Goal: Information Seeking & Learning: Find specific page/section

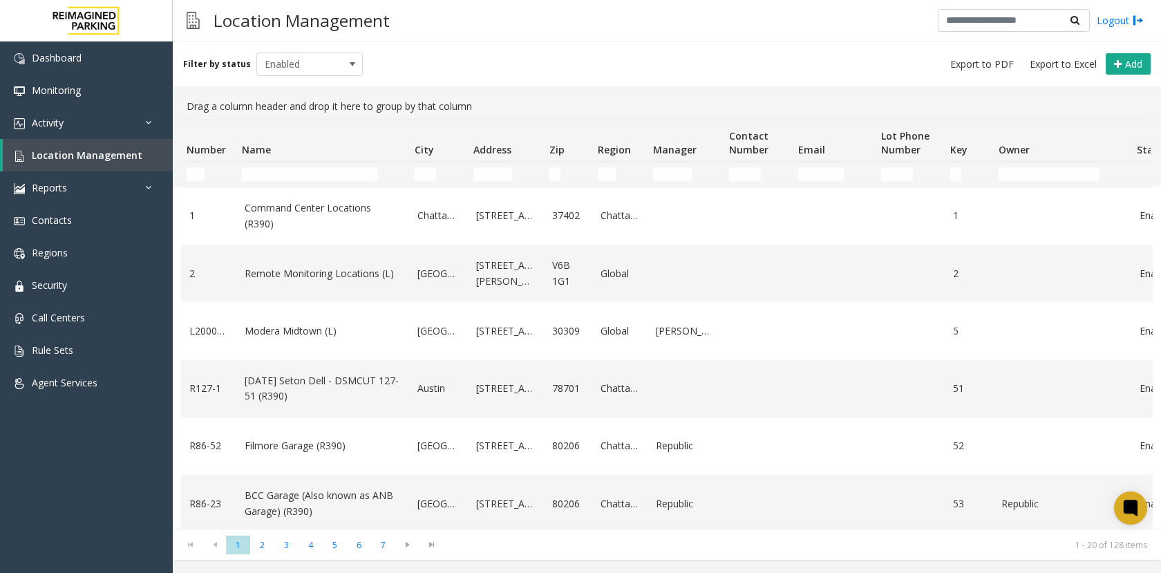
click at [666, 31] on div "Location Management Logout" at bounding box center [667, 20] width 988 height 41
click at [307, 172] on input "Name Filter" at bounding box center [309, 174] width 135 height 14
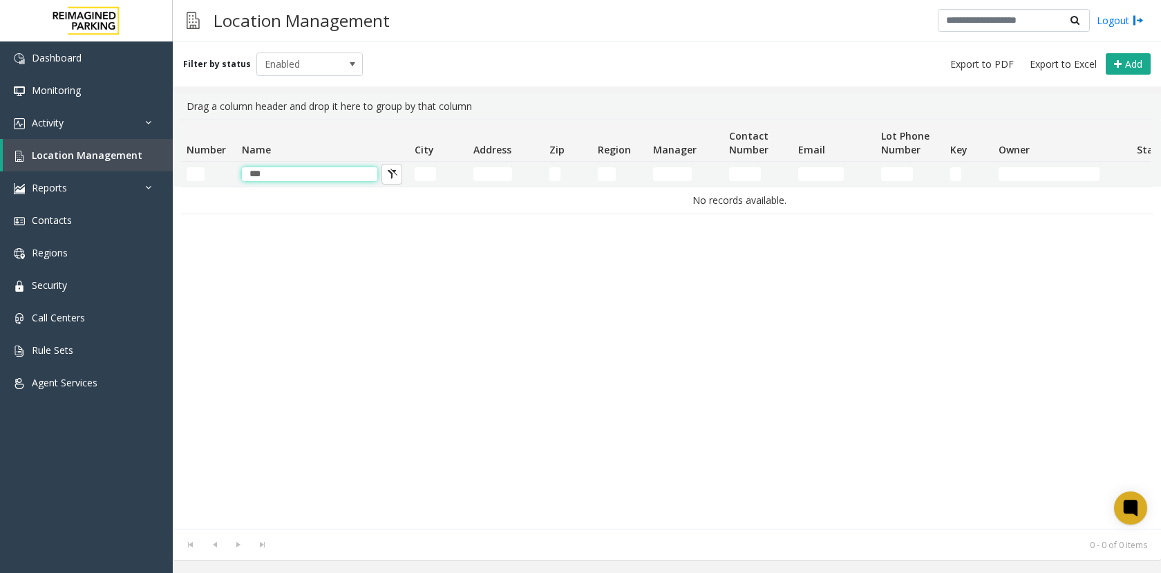
click at [265, 160] on thead "Number Name City Address Zip Region Manager Contact Number Email Lot Phone Numb…" at bounding box center [739, 153] width 1116 height 66
type input "*****"
click at [327, 59] on span "Enabled" at bounding box center [299, 64] width 84 height 22
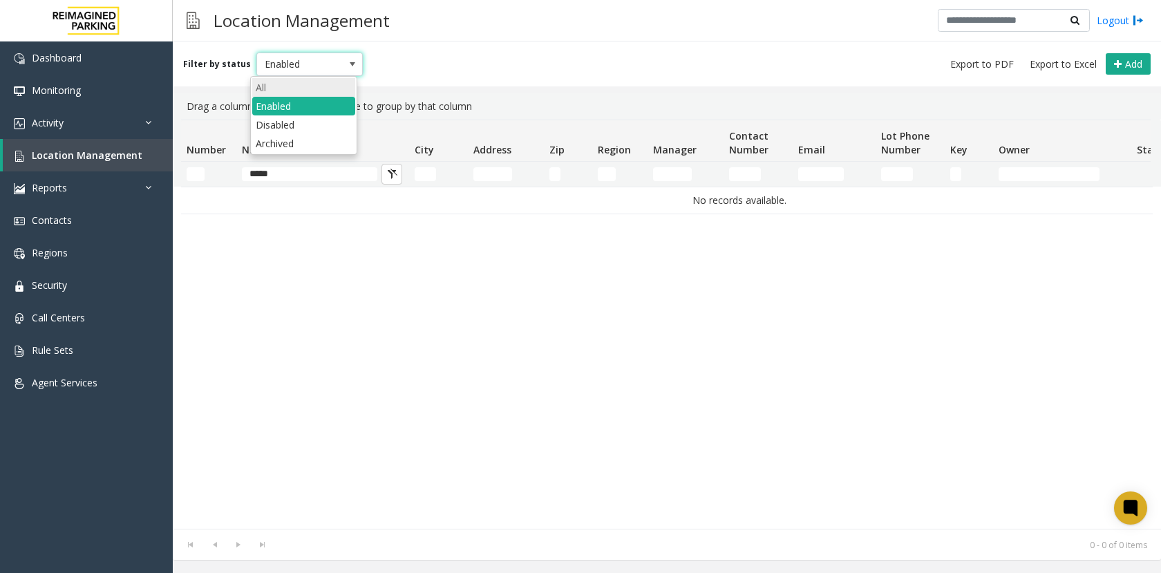
click at [303, 84] on li "All" at bounding box center [303, 87] width 103 height 19
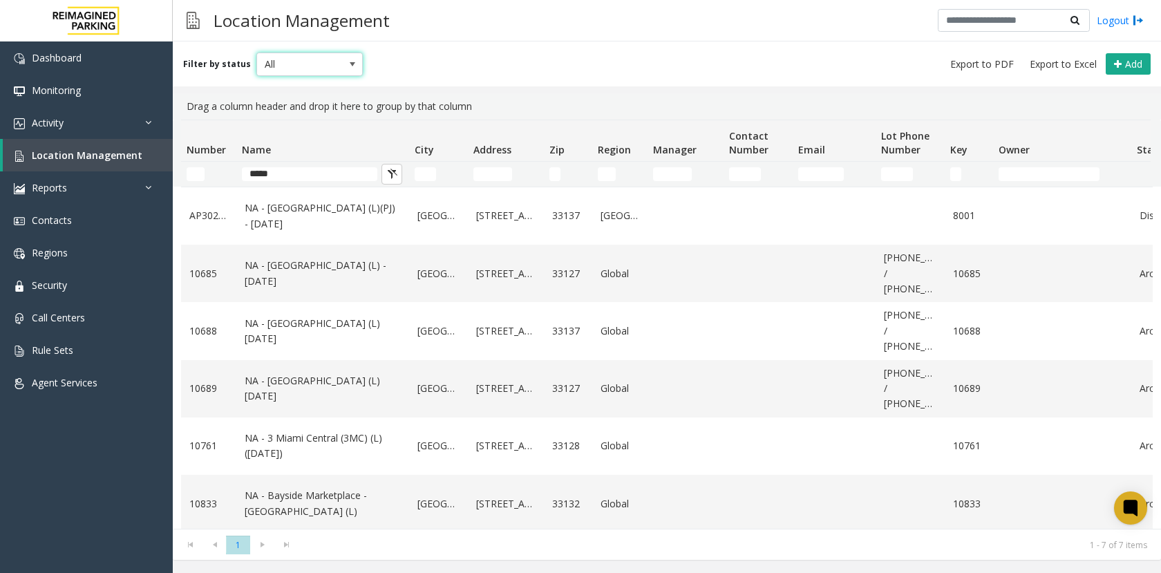
click at [536, 63] on div "Filter by status All Add" at bounding box center [667, 63] width 988 height 45
click at [303, 171] on input "*****" at bounding box center [309, 174] width 135 height 14
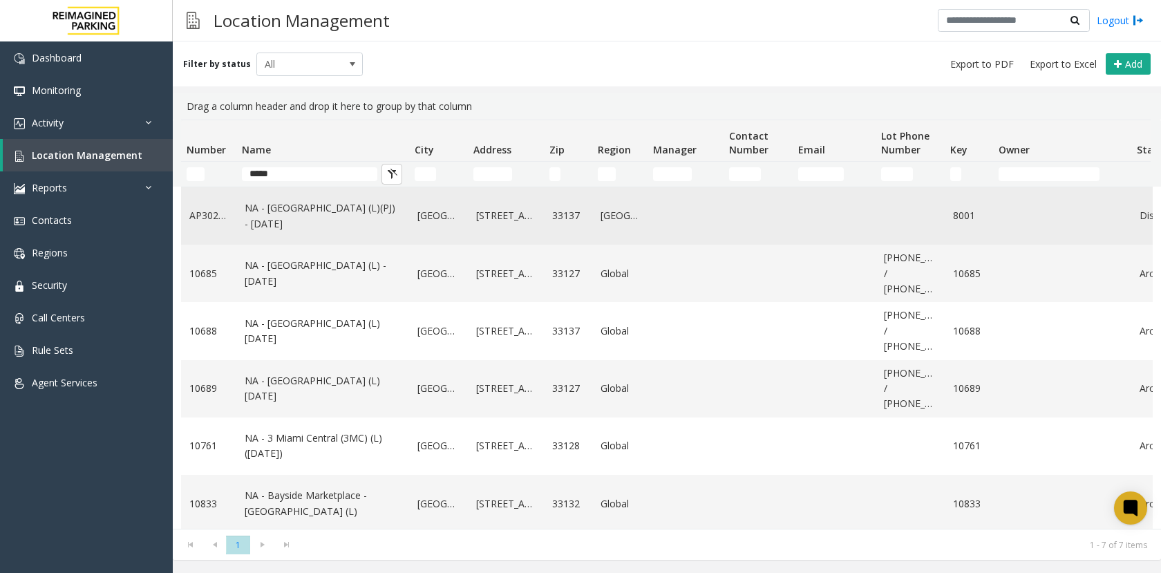
click at [397, 225] on link "NA - [GEOGRAPHIC_DATA] (L)(PJ) - [DATE]" at bounding box center [323, 215] width 156 height 31
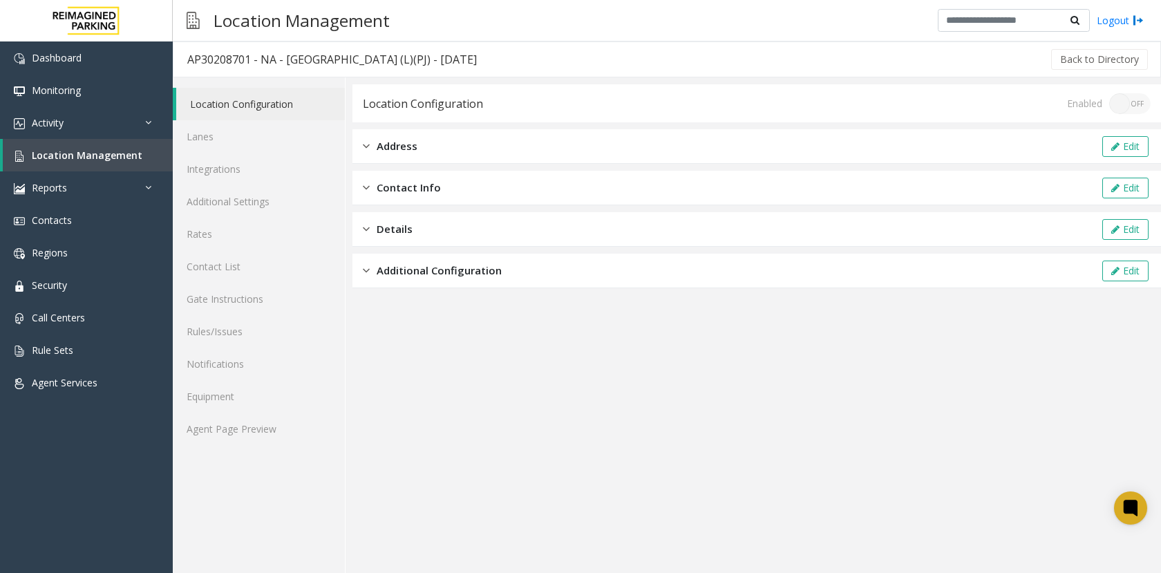
click at [603, 416] on app-location-configuration "Location Configuration Enabled ON OFF Address Edit Contact Info Edit Details Ed…" at bounding box center [756, 328] width 809 height 489
click at [711, 44] on div "Back to Directory" at bounding box center [820, 59] width 659 height 35
click at [637, 392] on app-location-configuration "Location Configuration Enabled ON OFF Address Edit Contact Info Edit Details Ed…" at bounding box center [756, 328] width 809 height 489
drag, startPoint x: 518, startPoint y: 400, endPoint x: 435, endPoint y: 380, distance: 85.3
click at [487, 393] on app-location-configuration "Location Configuration Enabled ON OFF Address Edit Contact Info Edit Details Ed…" at bounding box center [756, 328] width 809 height 489
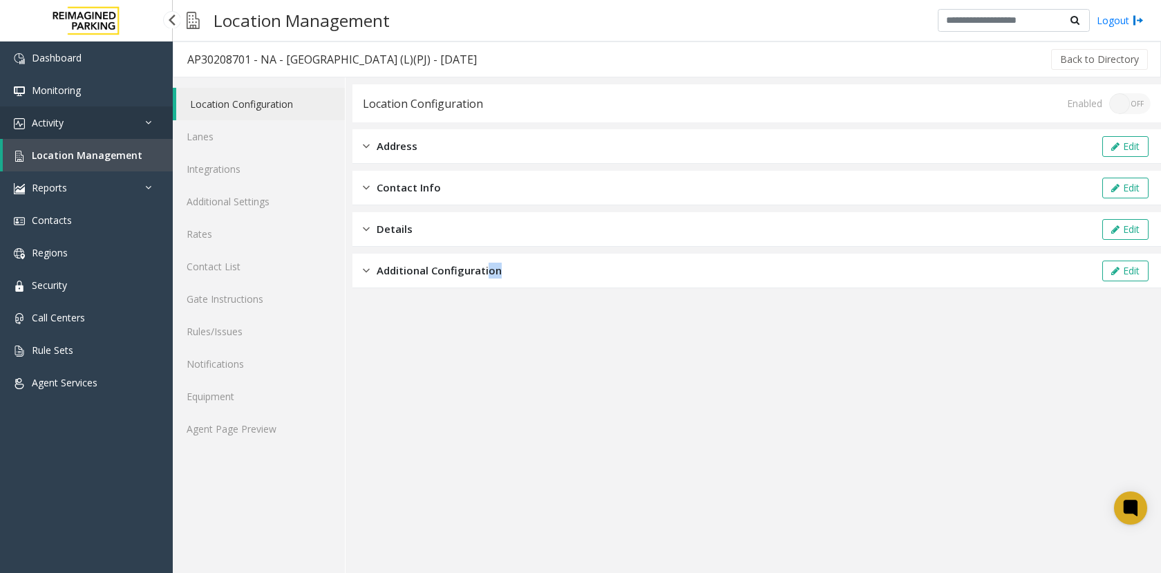
click at [102, 113] on link "Activity" at bounding box center [86, 122] width 173 height 32
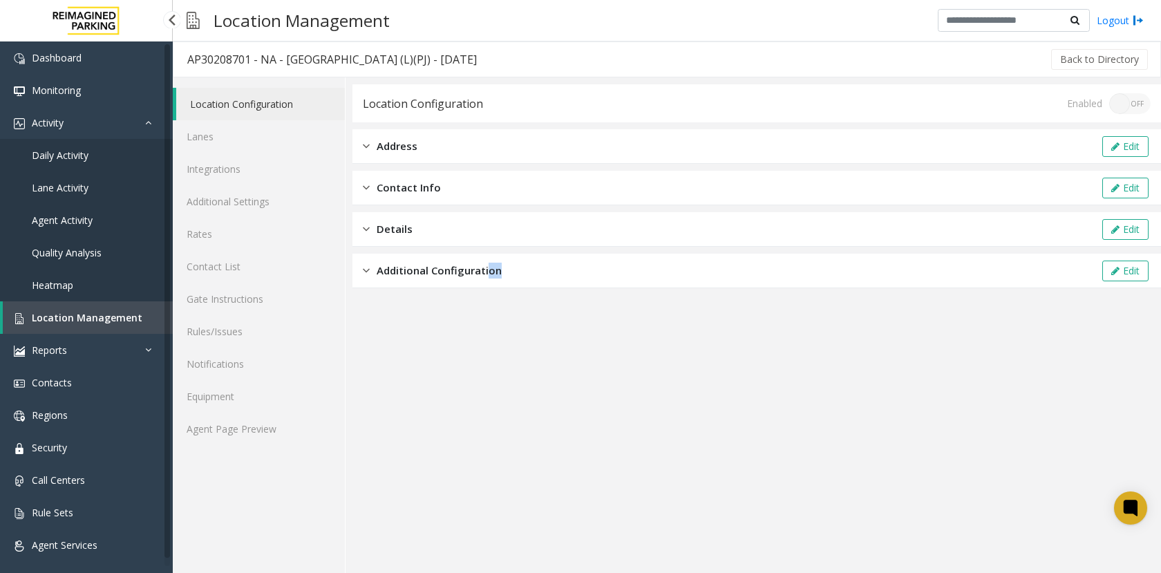
click at [82, 148] on link "Daily Activity" at bounding box center [86, 155] width 173 height 32
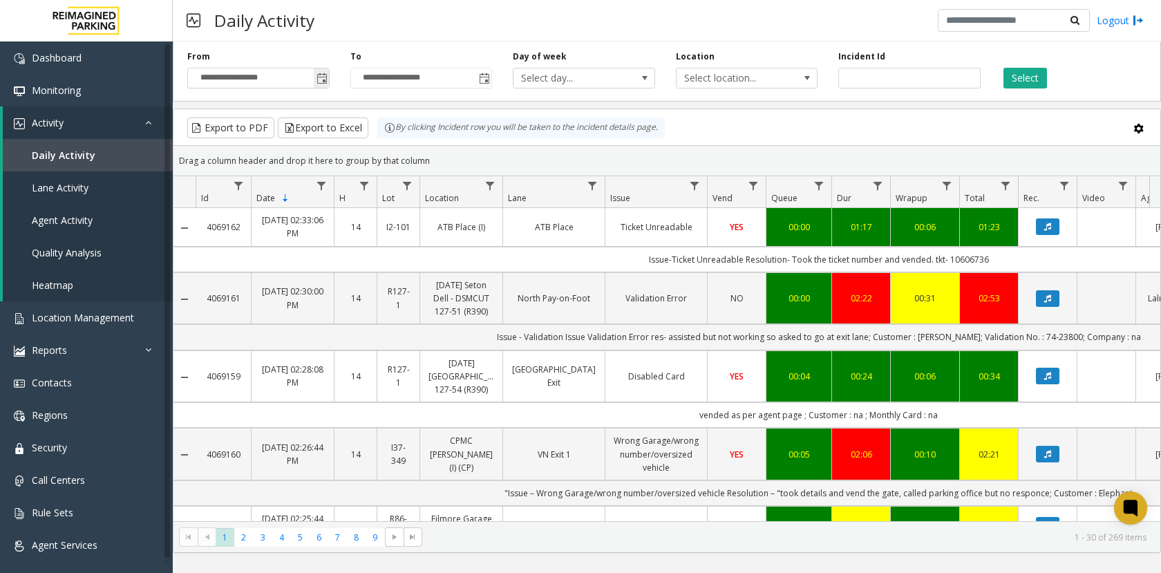
click at [323, 78] on span "Toggle popup" at bounding box center [322, 78] width 11 height 11
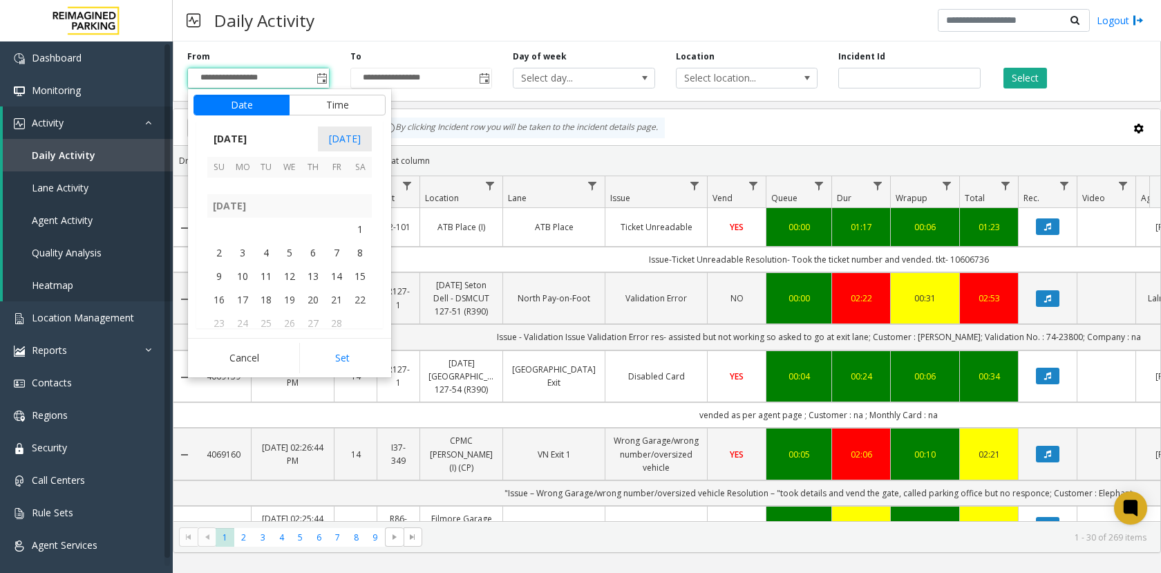
scroll to position [246718, 0]
click at [287, 190] on span "1" at bounding box center [289, 186] width 23 height 23
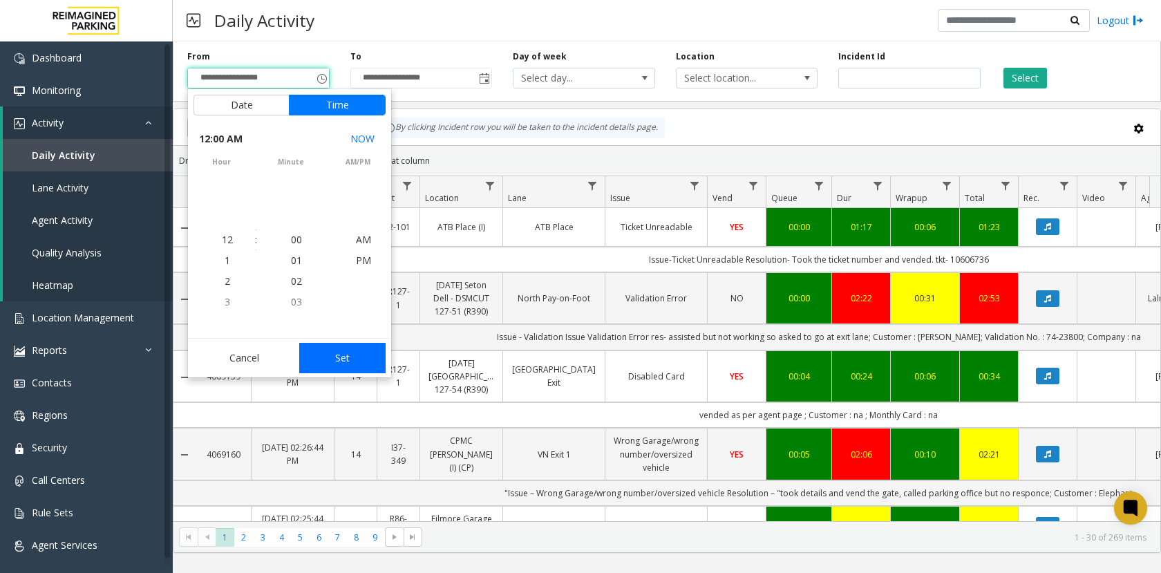
scroll to position [246715, 0]
drag, startPoint x: 335, startPoint y: 352, endPoint x: 489, endPoint y: 297, distance: 162.8
click at [337, 351] on button "Set" at bounding box center [342, 358] width 87 height 30
type input "**********"
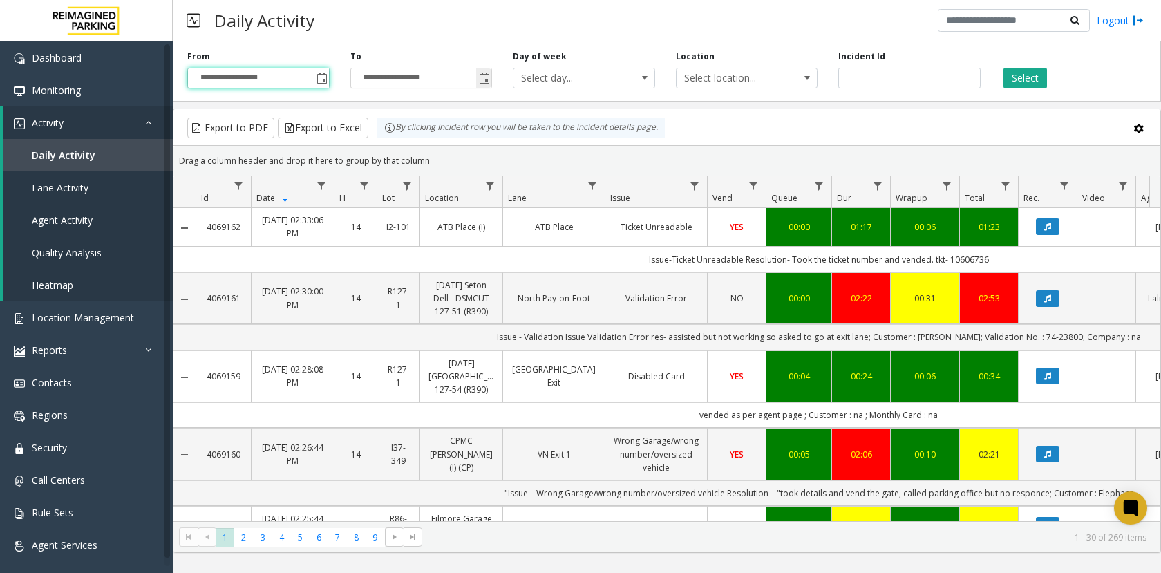
click at [480, 79] on span "Toggle popup" at bounding box center [484, 78] width 11 height 11
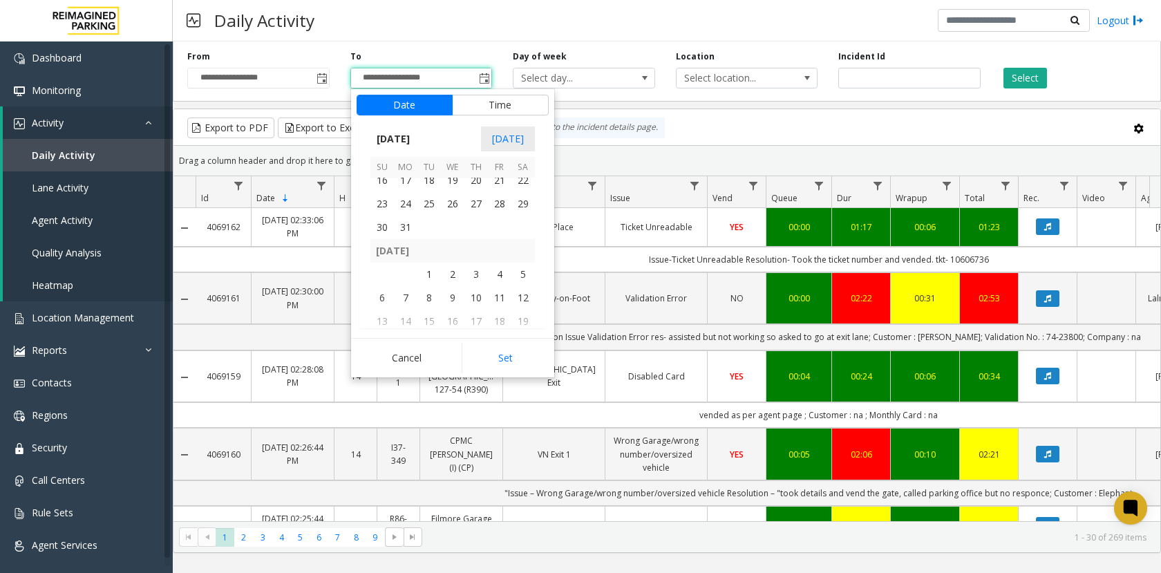
scroll to position [247132, 0]
click at [407, 218] on span "31" at bounding box center [405, 218] width 23 height 23
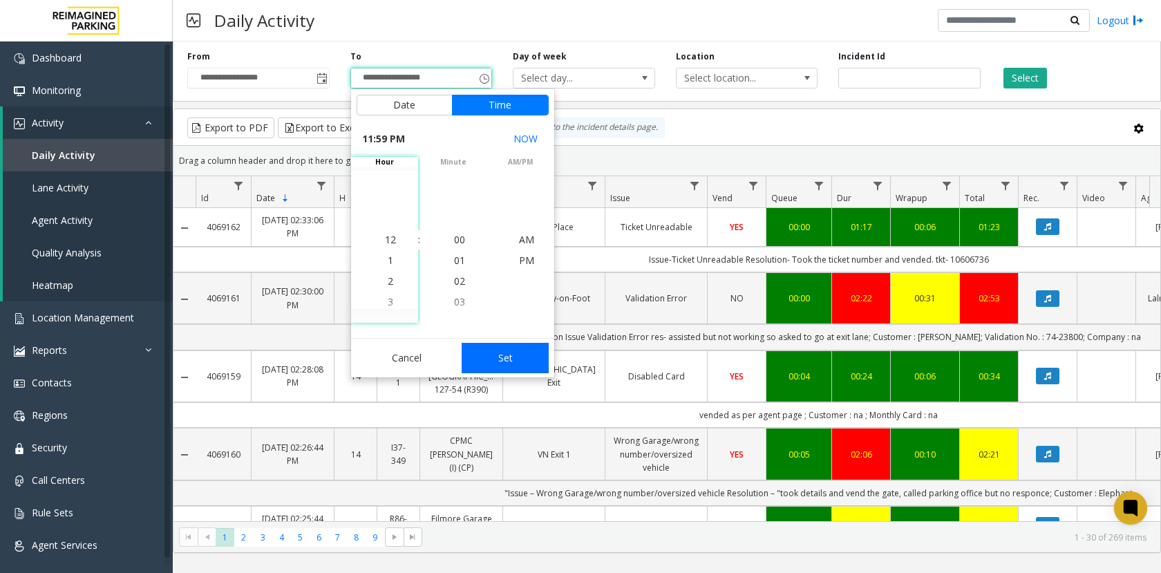
scroll to position [21, 0]
click at [498, 355] on button "Set" at bounding box center [505, 358] width 87 height 30
type input "**********"
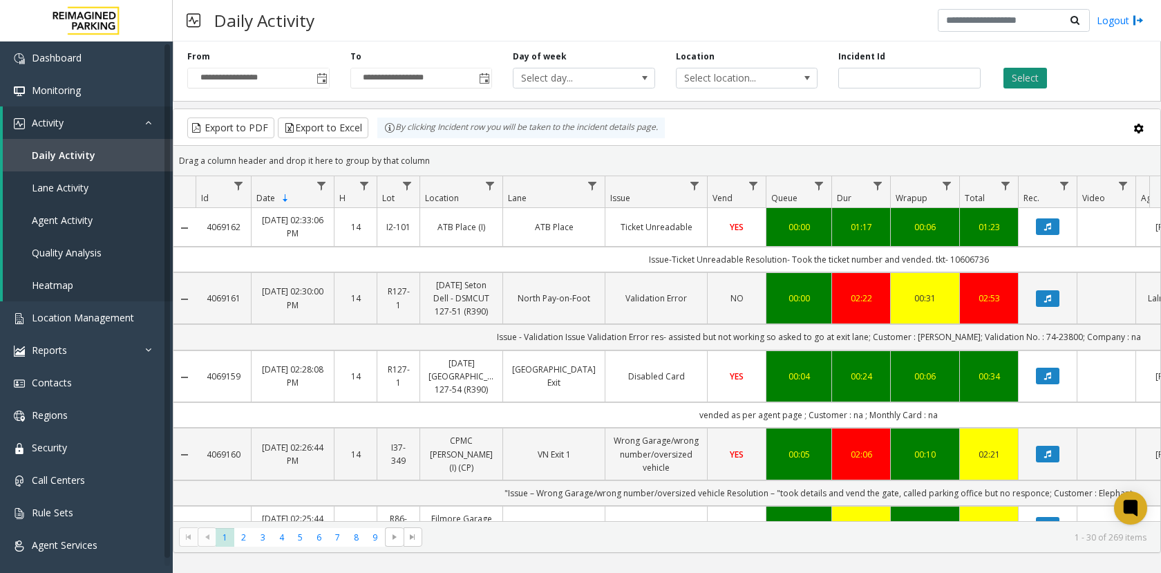
click at [1017, 71] on button "Select" at bounding box center [1025, 78] width 44 height 21
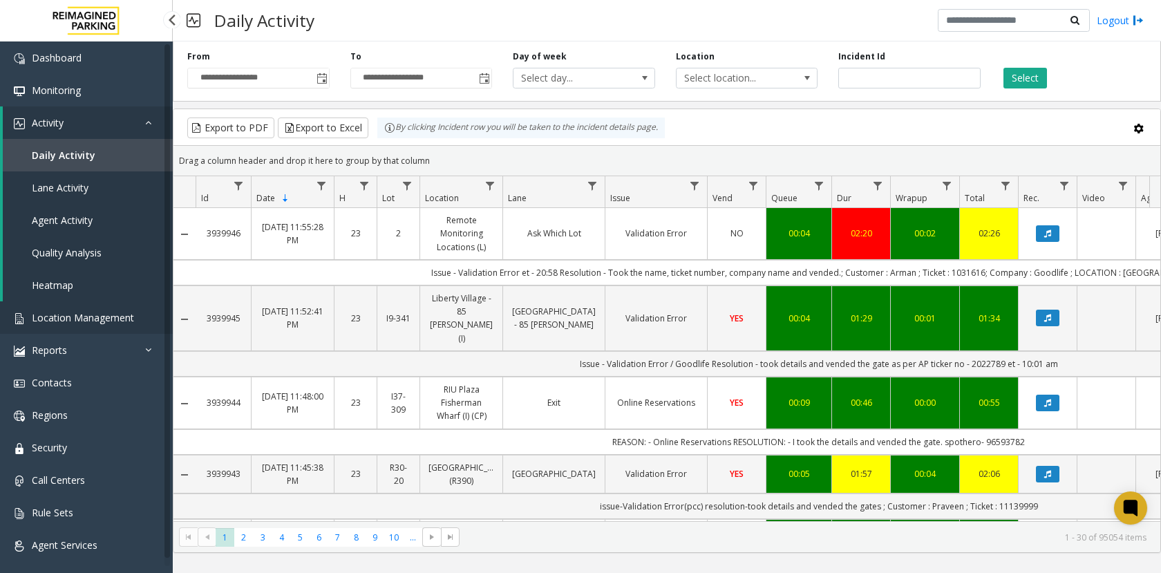
click at [84, 314] on span "Location Management" at bounding box center [83, 317] width 102 height 13
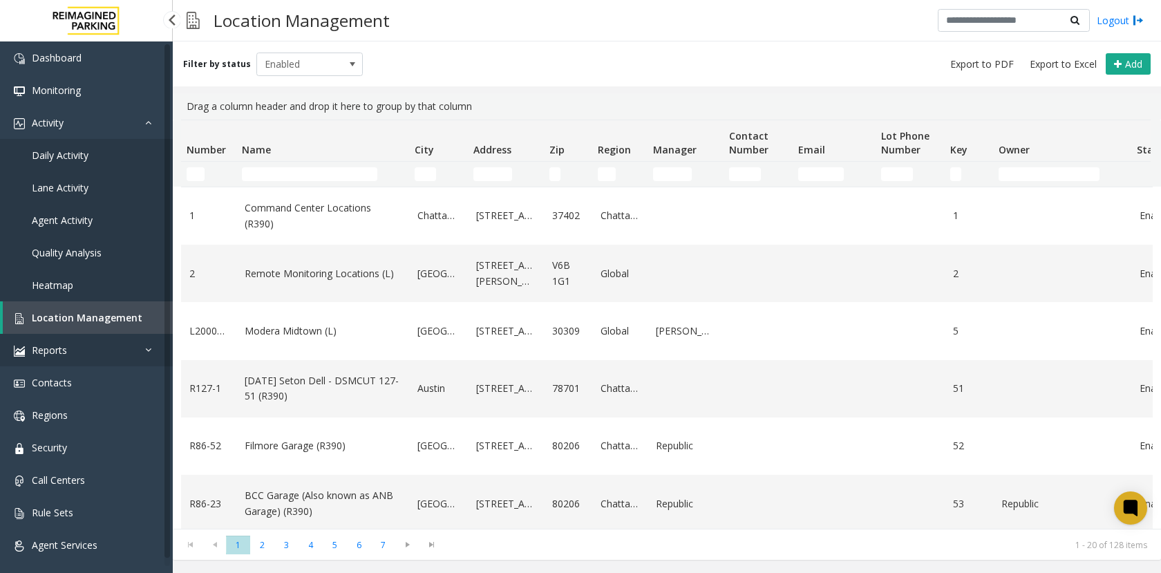
click at [57, 348] on span "Reports" at bounding box center [49, 349] width 35 height 13
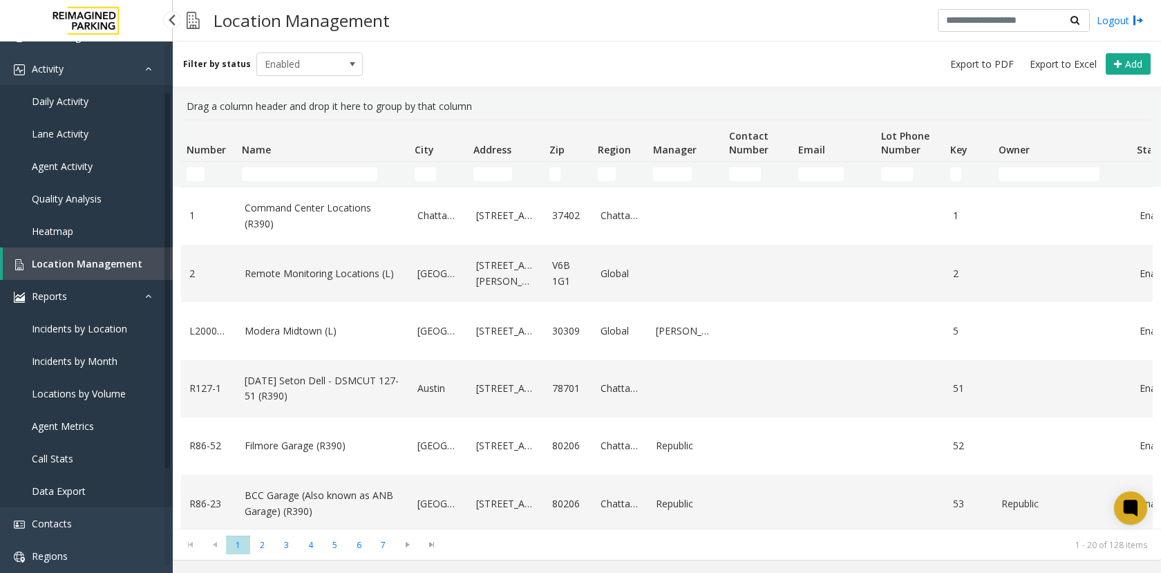
scroll to position [69, 0]
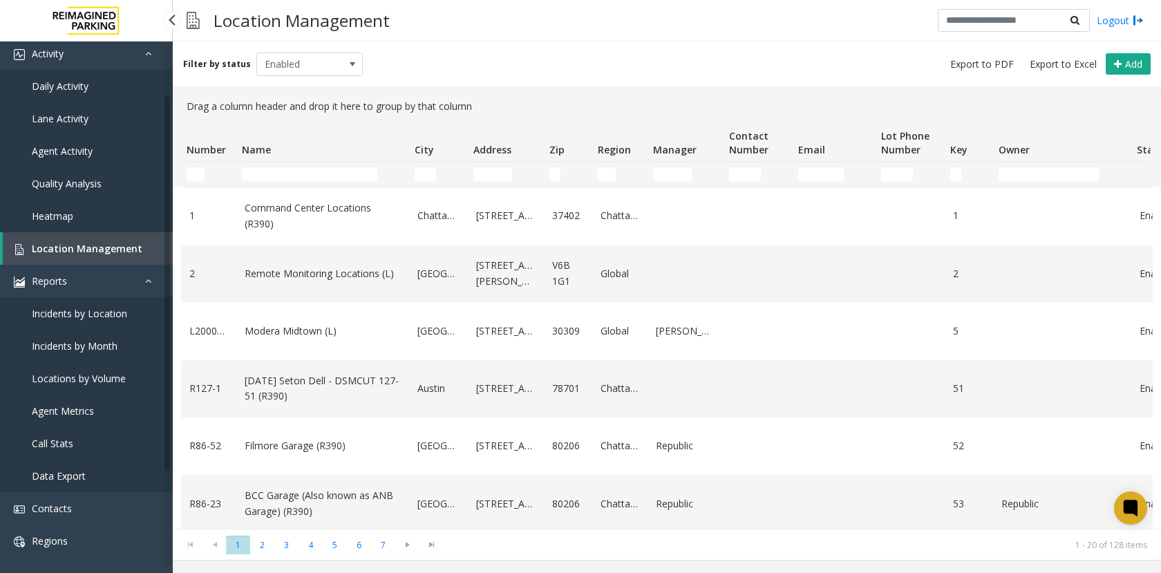
click at [73, 375] on span "Locations by Volume" at bounding box center [79, 378] width 94 height 13
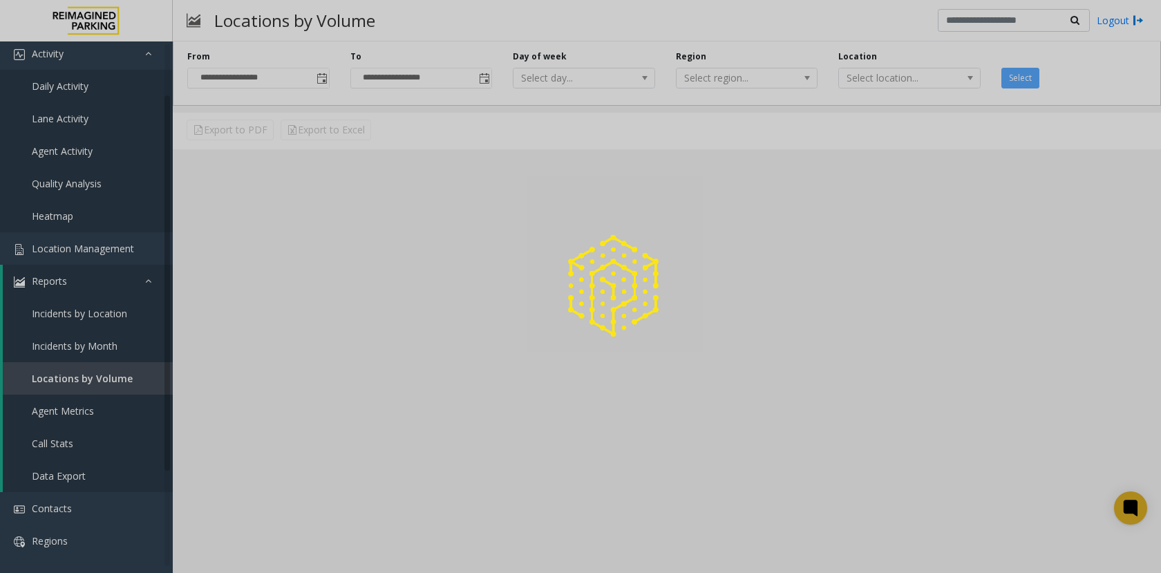
click at [57, 301] on div at bounding box center [580, 286] width 1161 height 573
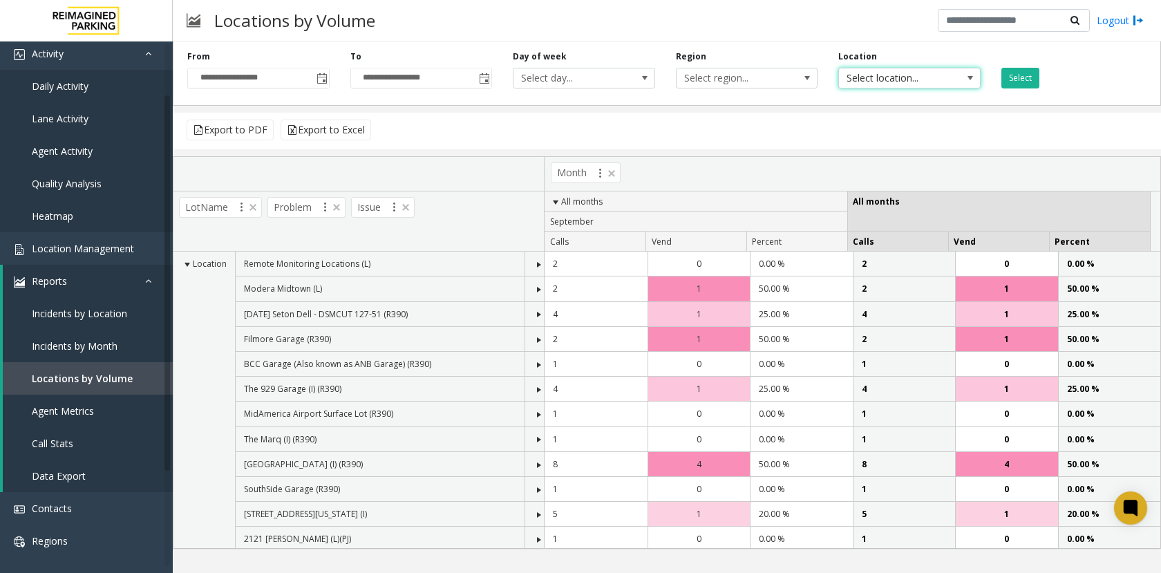
click at [875, 70] on span "Select location..." at bounding box center [895, 77] width 113 height 19
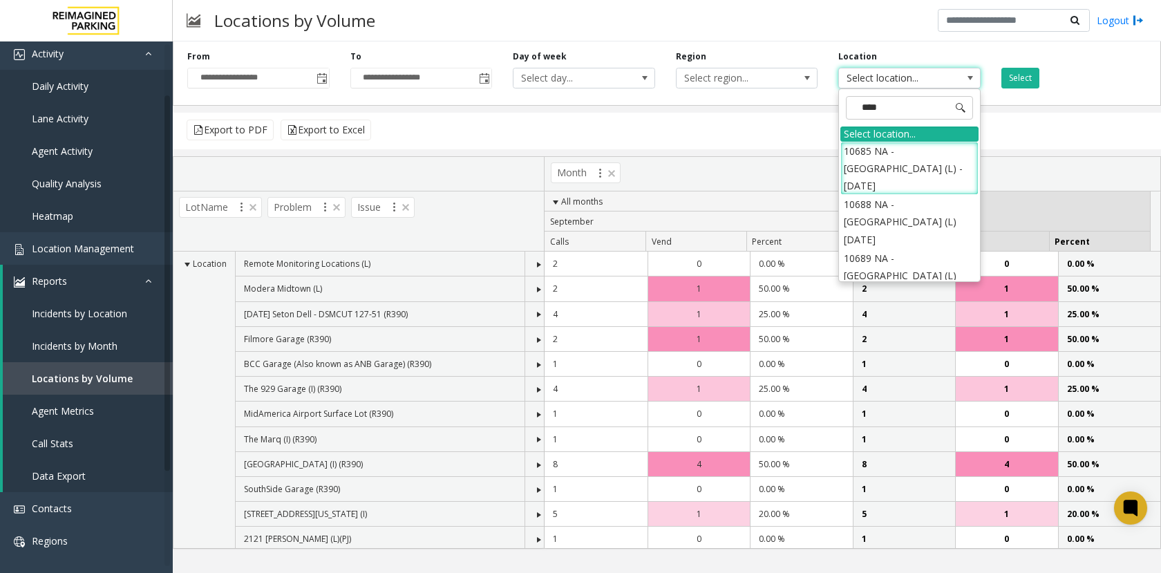
type input "*****"
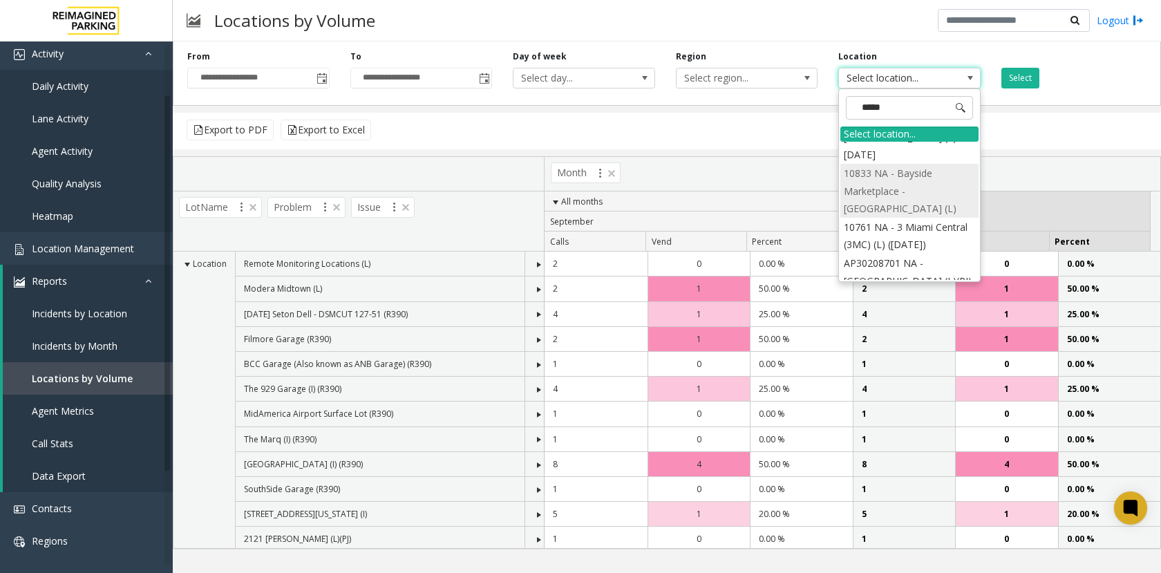
scroll to position [202, 0]
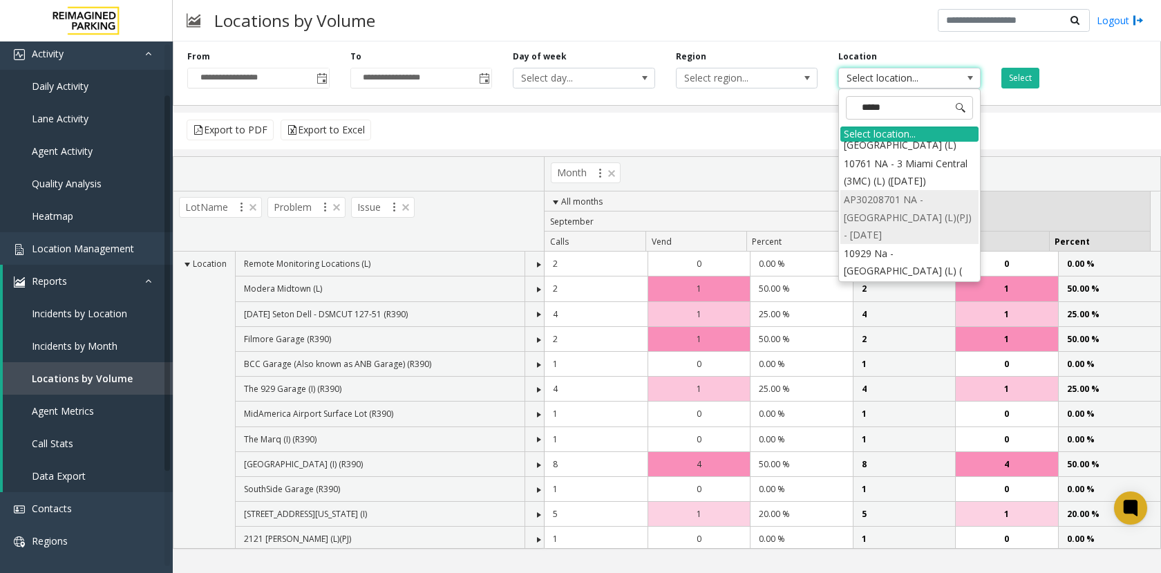
click at [868, 214] on li "AP30208701 NA - [GEOGRAPHIC_DATA] (L)(PJ) - [DATE]" at bounding box center [909, 217] width 138 height 54
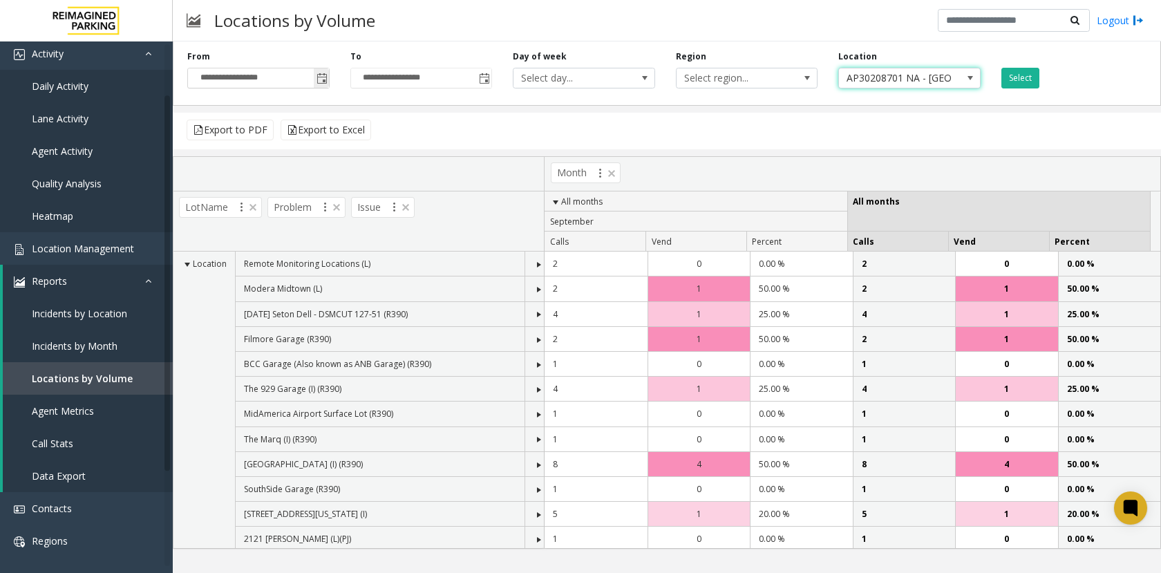
click at [327, 78] on span "Toggle popup" at bounding box center [322, 78] width 11 height 11
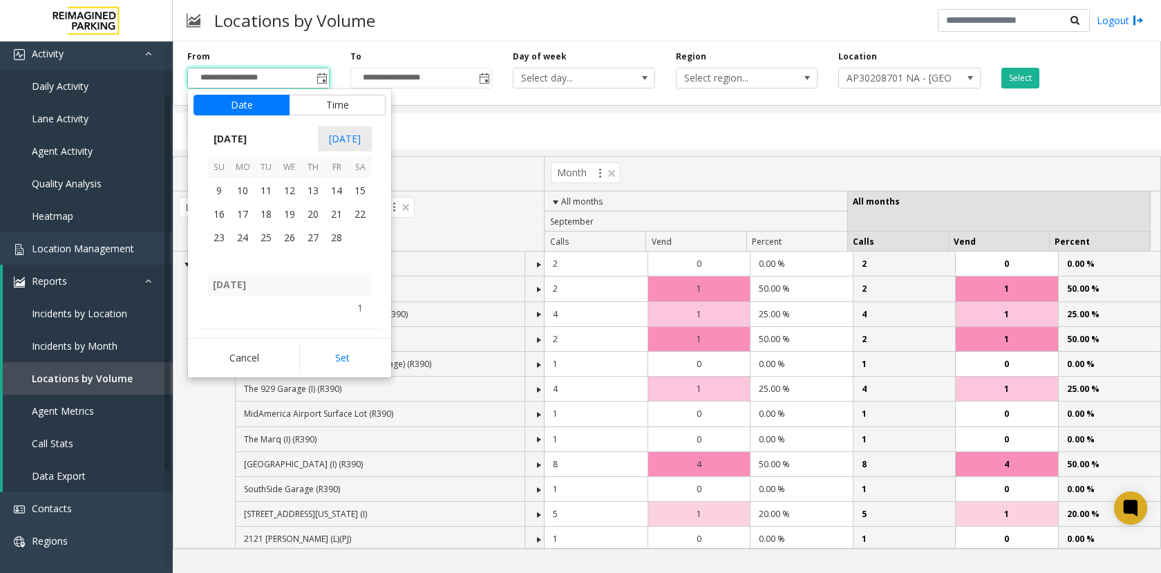
scroll to position [246718, 0]
click at [285, 183] on span "1" at bounding box center [289, 186] width 23 height 23
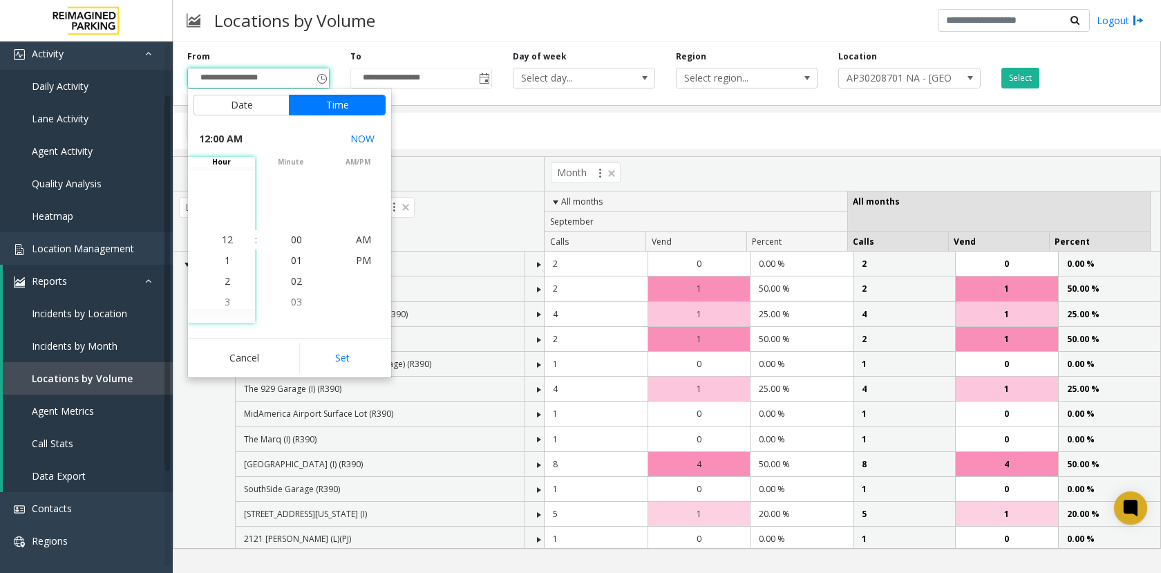
scroll to position [246715, 0]
drag, startPoint x: 342, startPoint y: 357, endPoint x: 363, endPoint y: 324, distance: 38.5
click at [342, 355] on button "Set" at bounding box center [342, 358] width 87 height 30
type input "**********"
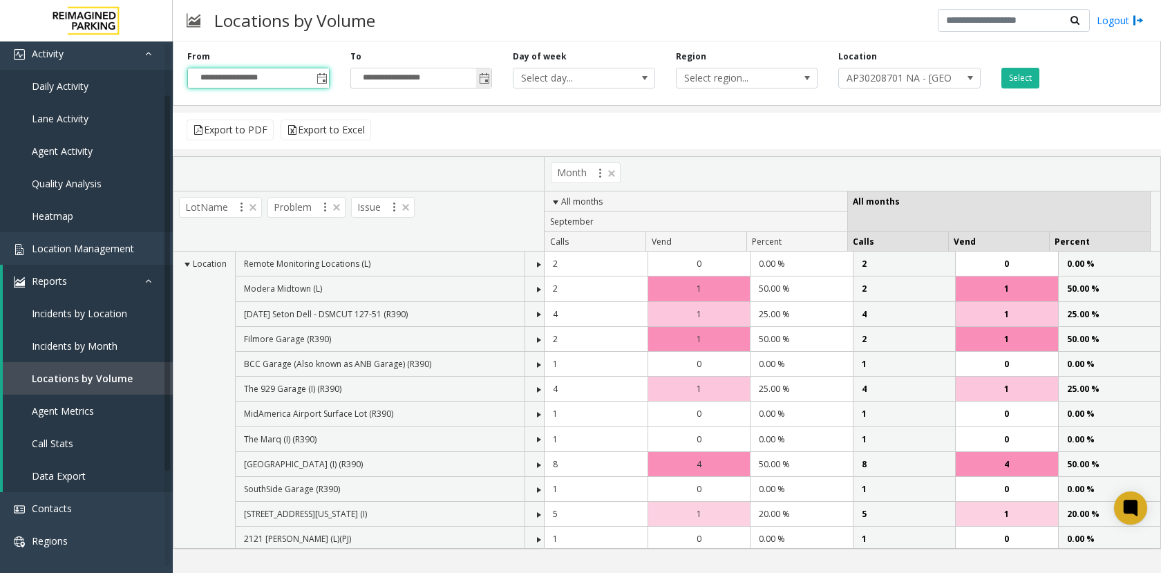
click at [489, 77] on span "Toggle popup" at bounding box center [484, 78] width 11 height 11
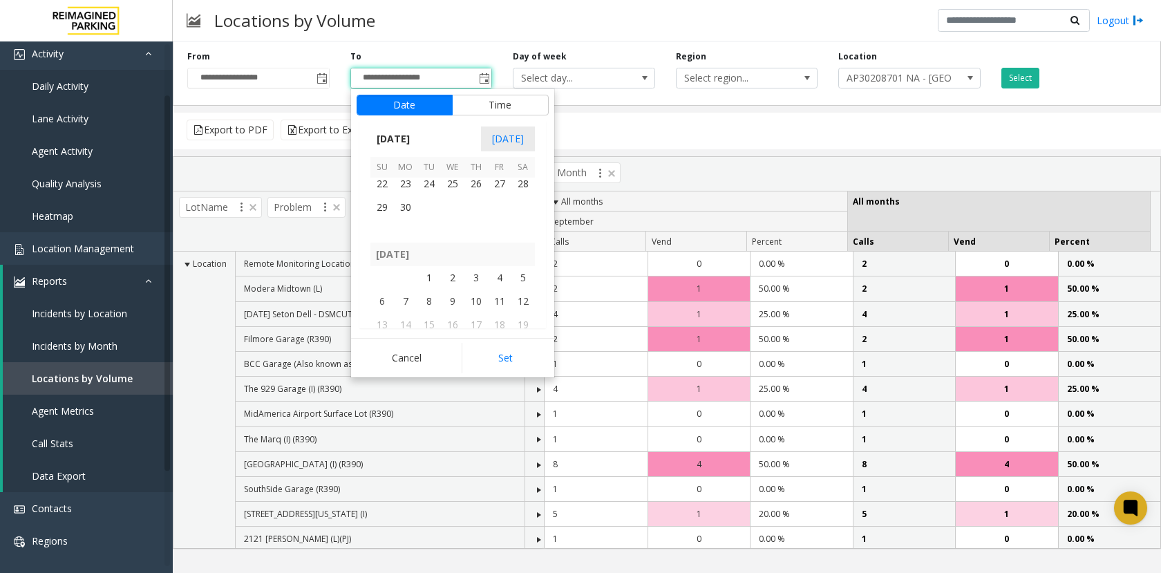
scroll to position [247547, 0]
click at [405, 277] on span "30" at bounding box center [405, 273] width 23 height 23
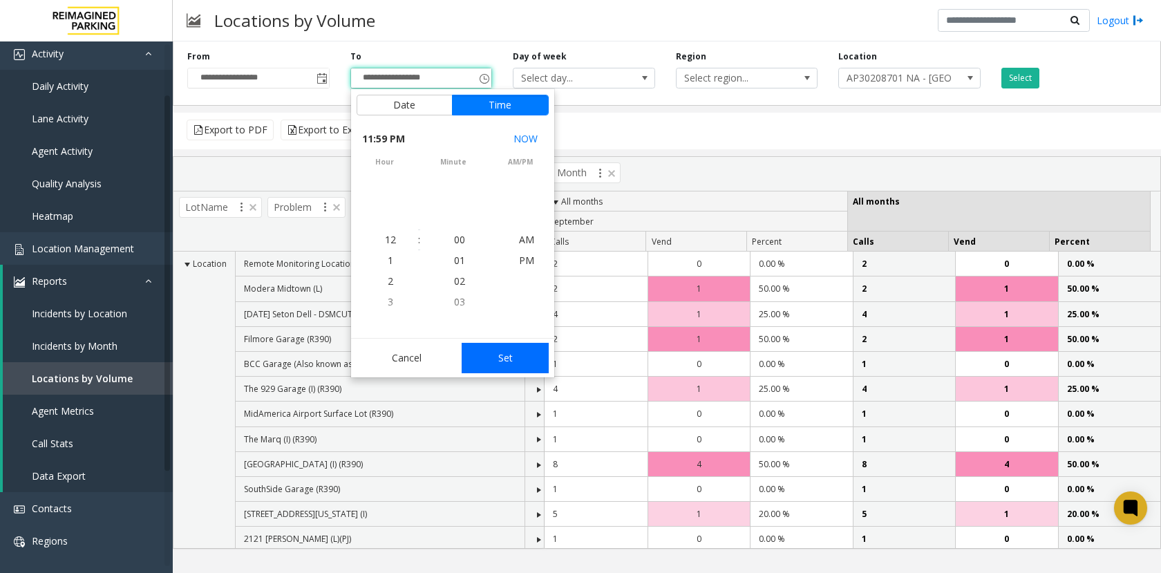
scroll to position [21, 0]
click at [517, 359] on button "Set" at bounding box center [505, 358] width 87 height 30
type input "**********"
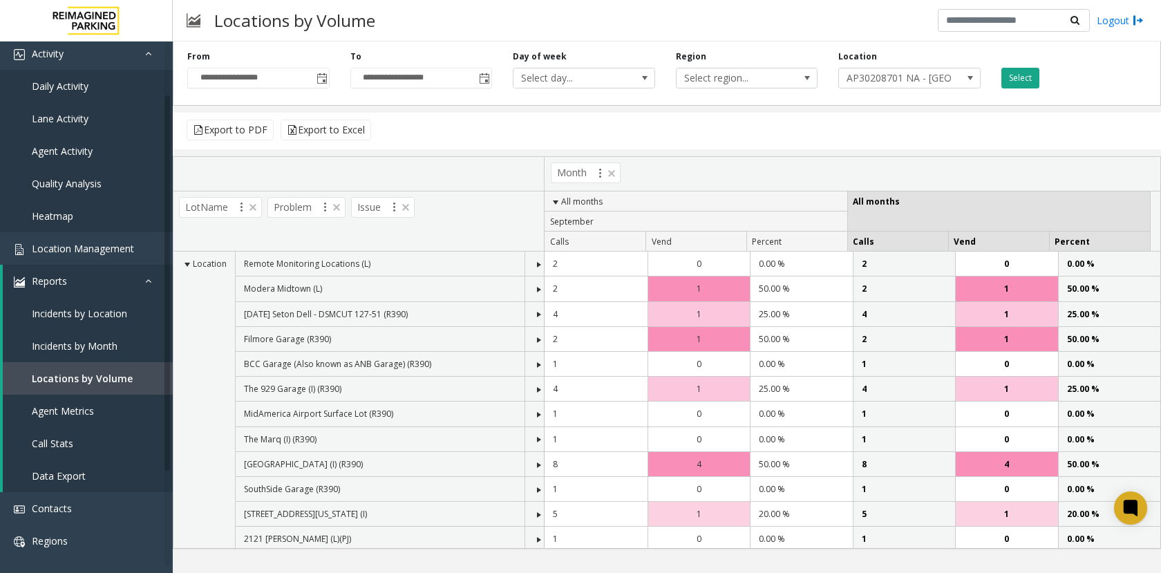
click at [1022, 77] on button "Select" at bounding box center [1020, 78] width 38 height 21
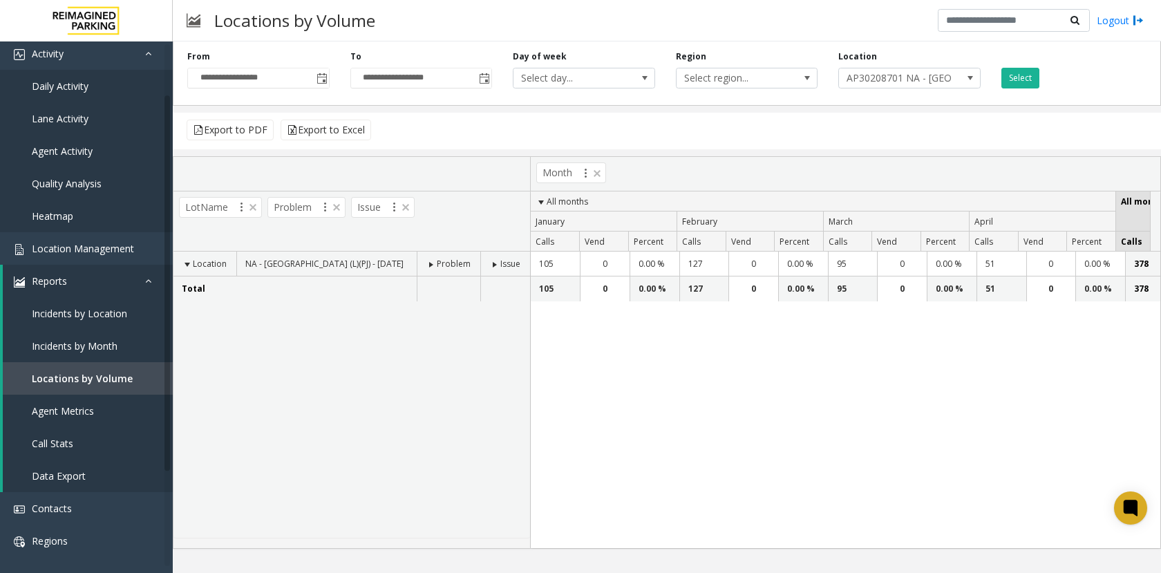
click at [625, 409] on div "105 0 0.00 % 127 0 0.00 % 95 0 0.00 % 51 0 0.00 % 378 0 0 0 0 0 0" at bounding box center [846, 400] width 630 height 296
click at [625, 408] on div "105 0 0.00 % 127 0 0.00 % 95 0 0.00 % 51 0 0.00 % 378 0 0 0 0 0 0" at bounding box center [846, 400] width 630 height 296
click at [659, 429] on div "105 0 0.00 % 127 0 0.00 % 95 0 0.00 % 51 0 0.00 % 378 0 0 0 0 0 0" at bounding box center [846, 400] width 630 height 296
click at [694, 428] on div "105 0 0.00 % 127 0 0.00 % 95 0 0.00 % 51 0 0.00 % 378 0 0 0 0 0 0" at bounding box center [846, 400] width 630 height 296
click at [60, 249] on span "Location Management" at bounding box center [83, 248] width 102 height 13
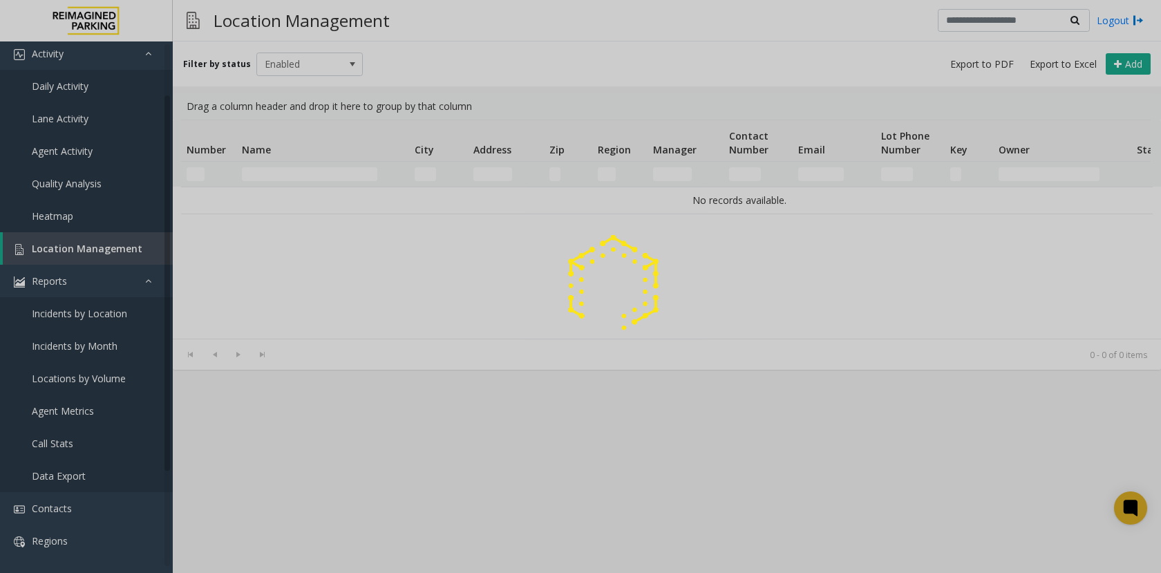
click at [312, 171] on div at bounding box center [580, 286] width 1161 height 573
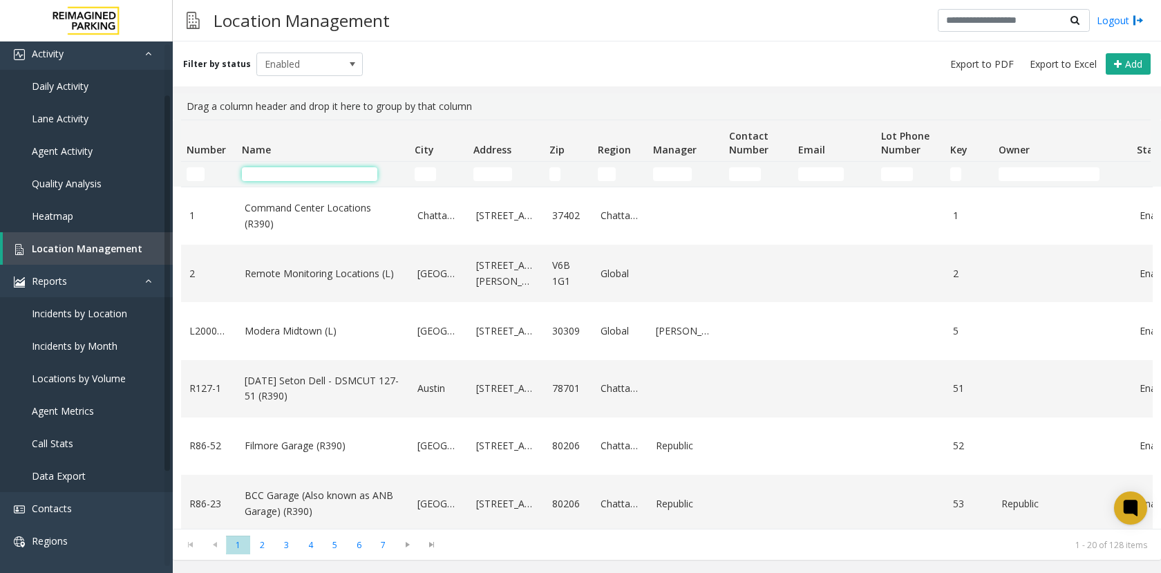
click at [287, 177] on input "Name Filter" at bounding box center [309, 174] width 135 height 14
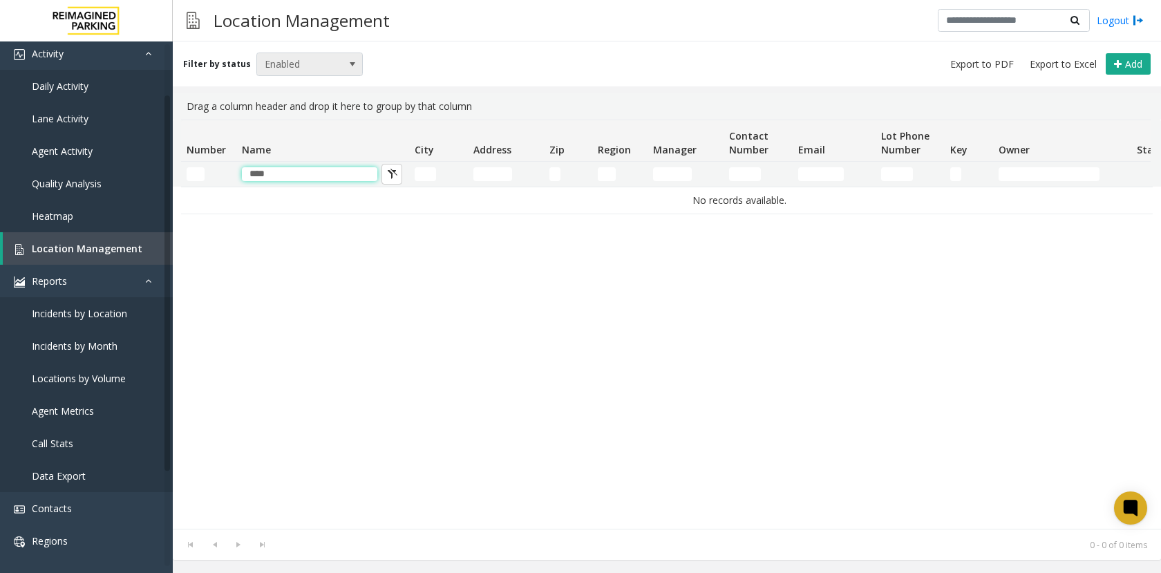
type input "****"
click at [302, 72] on span "Enabled" at bounding box center [299, 64] width 84 height 22
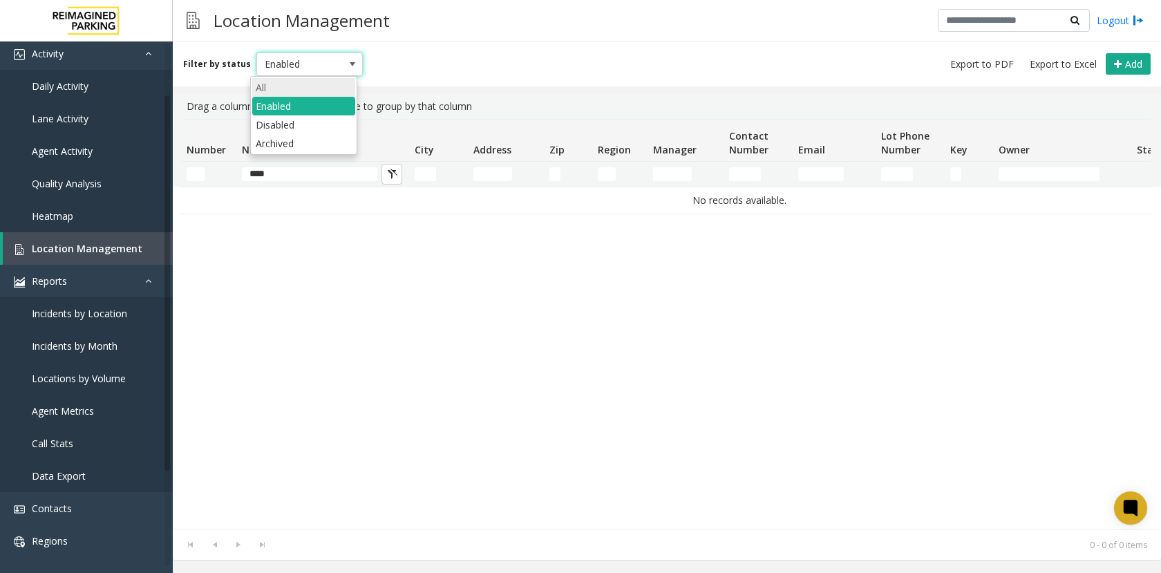
click at [296, 87] on li "All" at bounding box center [303, 87] width 103 height 19
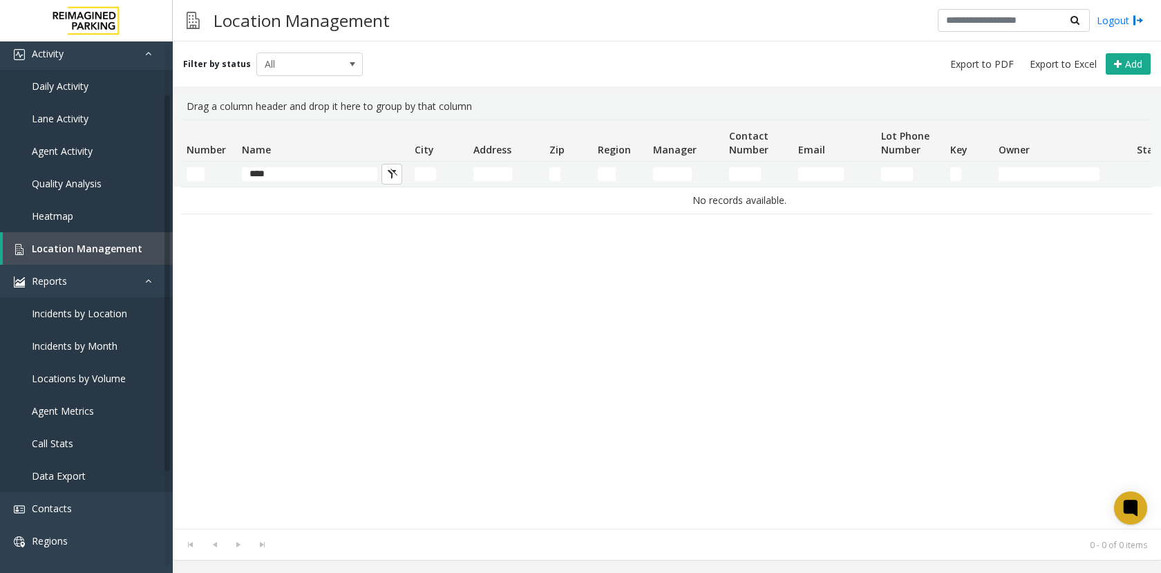
click at [503, 78] on div "Filter by status All Add" at bounding box center [667, 63] width 988 height 45
click at [283, 177] on input "****" at bounding box center [309, 174] width 135 height 14
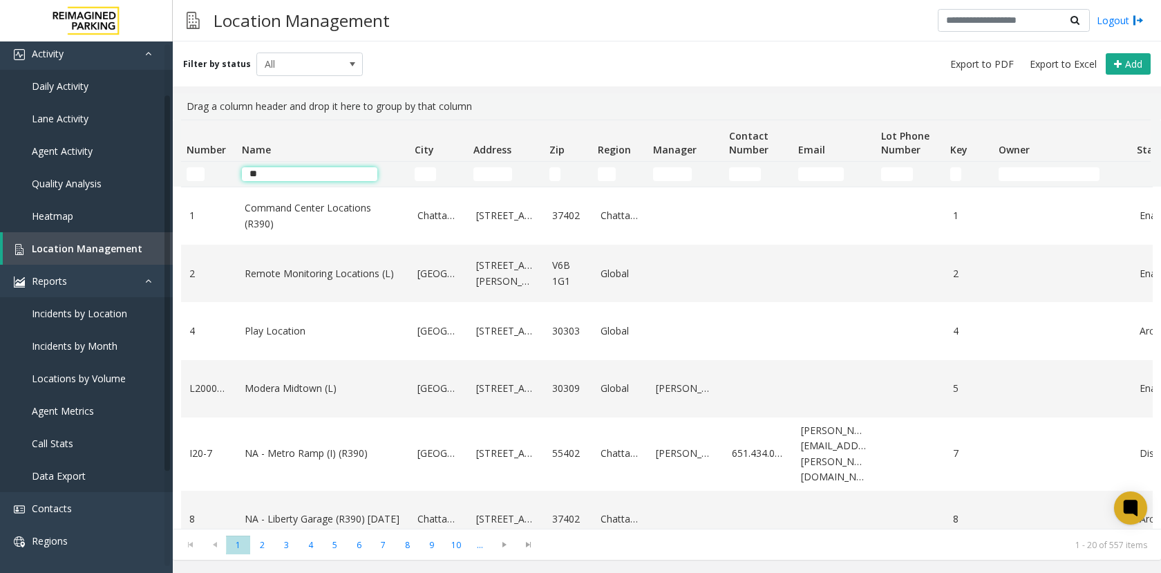
type input "***"
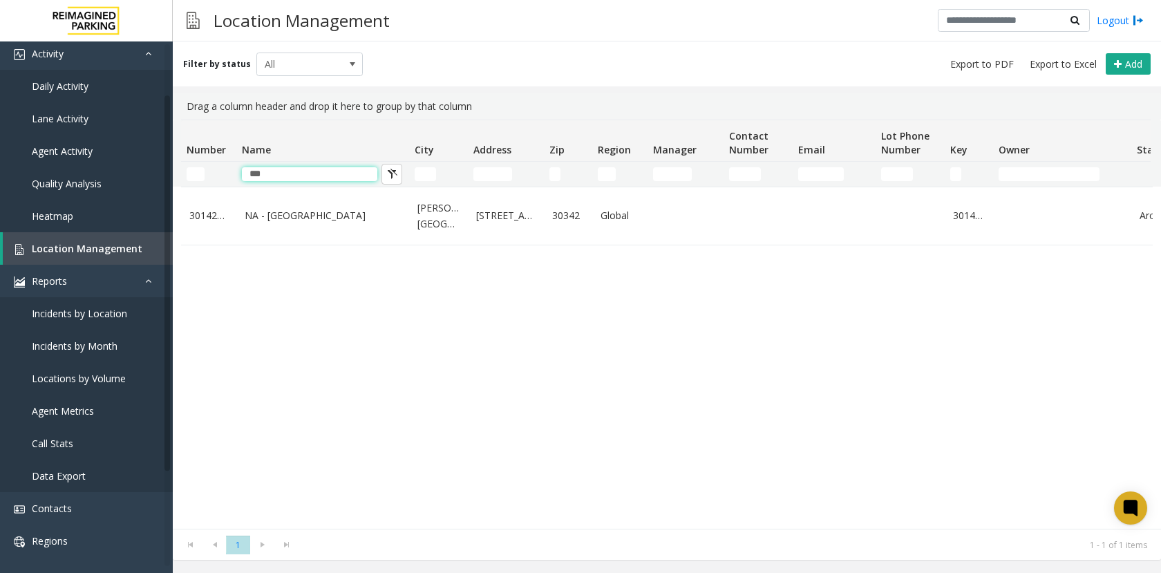
drag, startPoint x: 287, startPoint y: 174, endPoint x: 128, endPoint y: 163, distance: 160.0
click at [128, 163] on app-root "Dashboard Monitoring Activity Daily Activity Lane Activity Agent Activity Quali…" at bounding box center [580, 286] width 1161 height 573
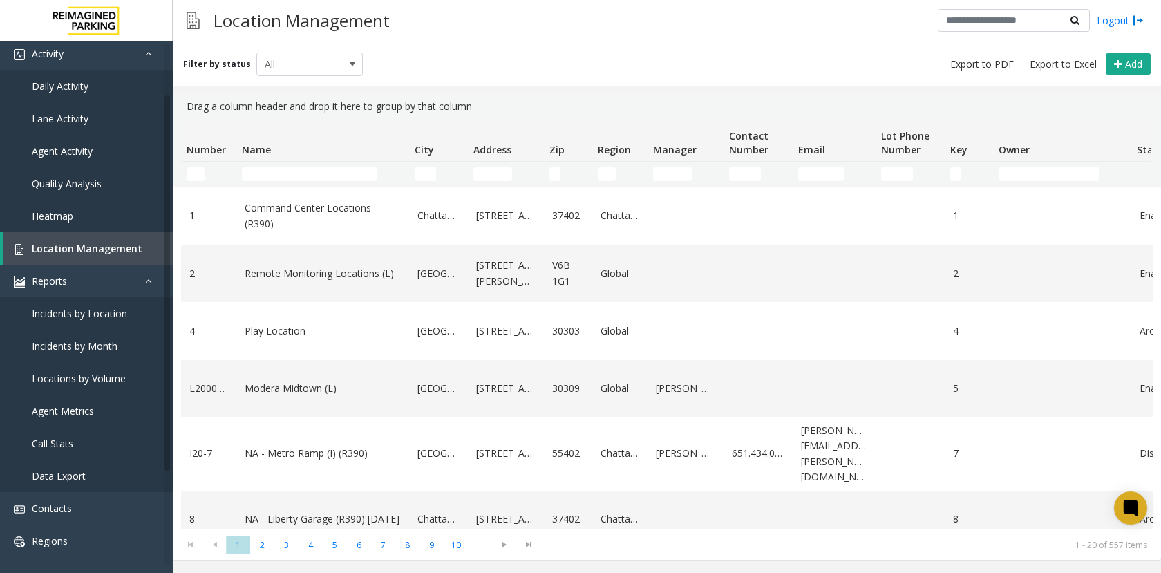
click at [428, 46] on div "Filter by status All Add" at bounding box center [667, 63] width 988 height 45
click at [437, 33] on div "Location Management Logout" at bounding box center [667, 20] width 988 height 41
click at [522, 17] on div "Location Management Logout" at bounding box center [667, 20] width 988 height 41
click at [476, 63] on div "Filter by status All Add" at bounding box center [667, 63] width 988 height 45
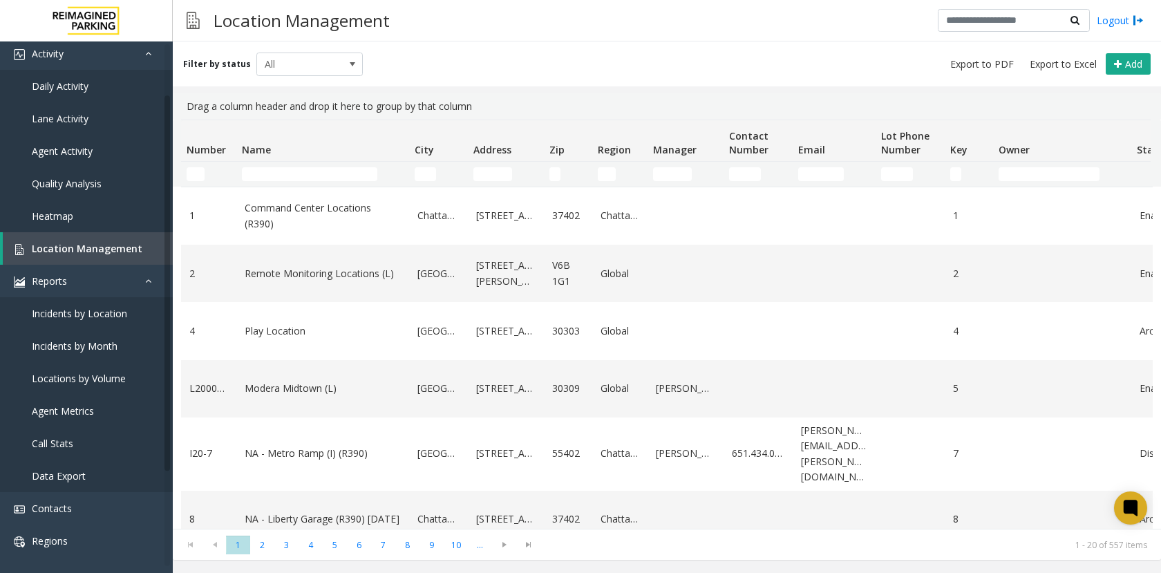
click at [476, 63] on div "Filter by status All Add" at bounding box center [667, 63] width 988 height 45
click at [440, 49] on div "Filter by status All Add" at bounding box center [667, 63] width 988 height 45
click at [190, 172] on input "Number Filter" at bounding box center [196, 174] width 18 height 14
drag, startPoint x: 196, startPoint y: 171, endPoint x: 212, endPoint y: 167, distance: 17.1
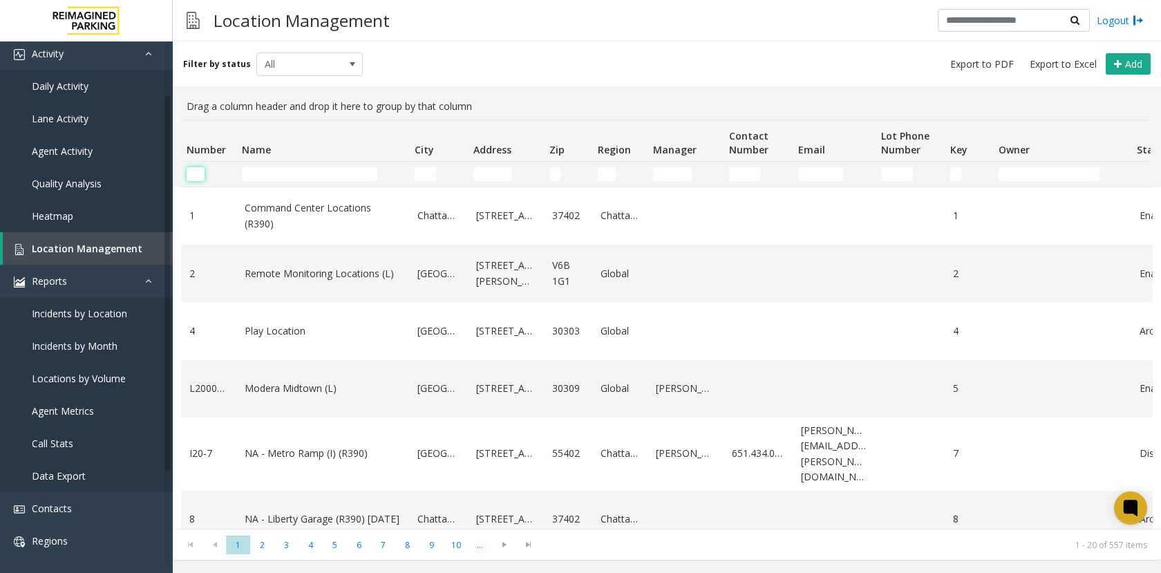
click at [196, 171] on input "Number Filter" at bounding box center [196, 174] width 18 height 14
type input "*"
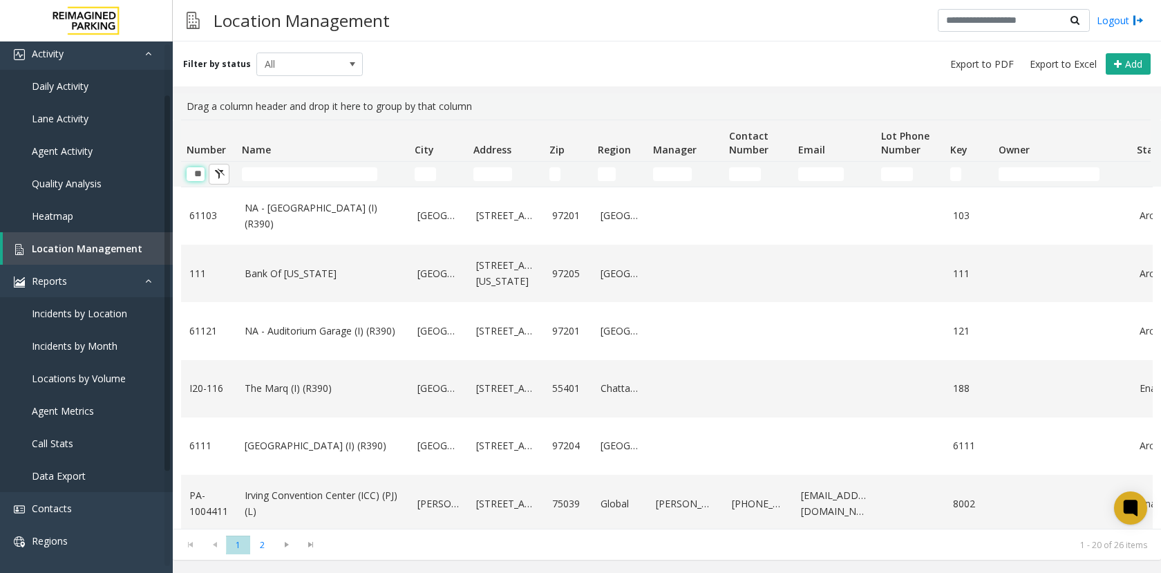
type input "*"
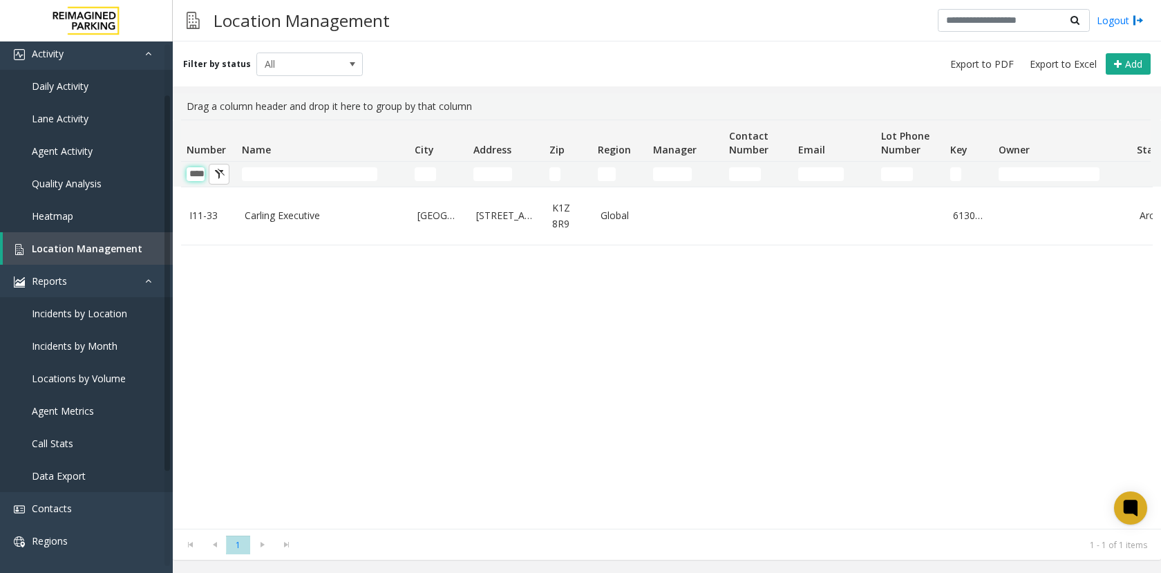
scroll to position [0, 9]
type input "****"
drag, startPoint x: 712, startPoint y: 46, endPoint x: 496, endPoint y: 187, distance: 258.2
click at [711, 46] on div "Filter by status All Add" at bounding box center [667, 63] width 988 height 45
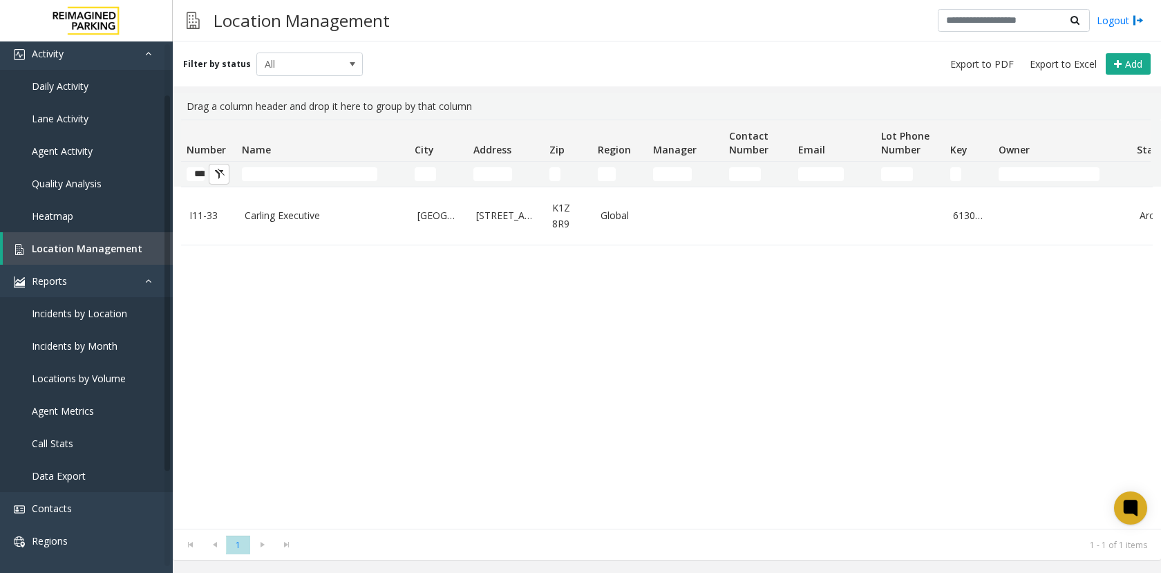
click at [545, 81] on div "Filter by status All Add" at bounding box center [667, 63] width 988 height 45
drag, startPoint x: 194, startPoint y: 176, endPoint x: 231, endPoint y: 174, distance: 36.7
click at [231, 174] on td "****" at bounding box center [208, 174] width 55 height 25
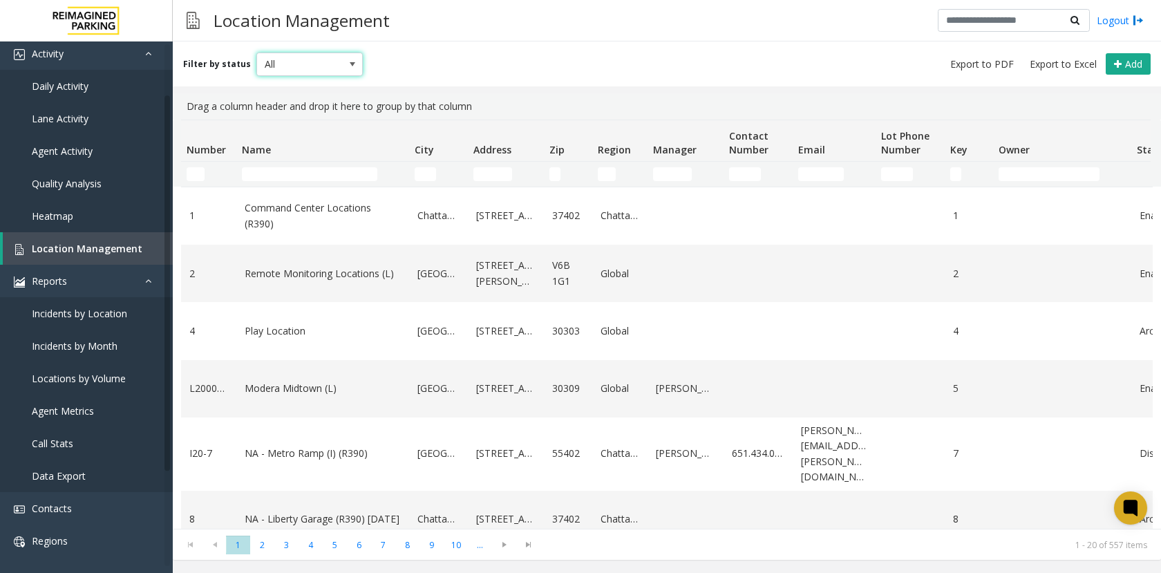
click at [263, 54] on span "All" at bounding box center [299, 64] width 84 height 22
click at [569, 48] on div "Filter by status All Add" at bounding box center [667, 63] width 988 height 45
click at [321, 62] on span "All" at bounding box center [299, 64] width 84 height 22
click at [313, 144] on li "Archived" at bounding box center [303, 143] width 103 height 19
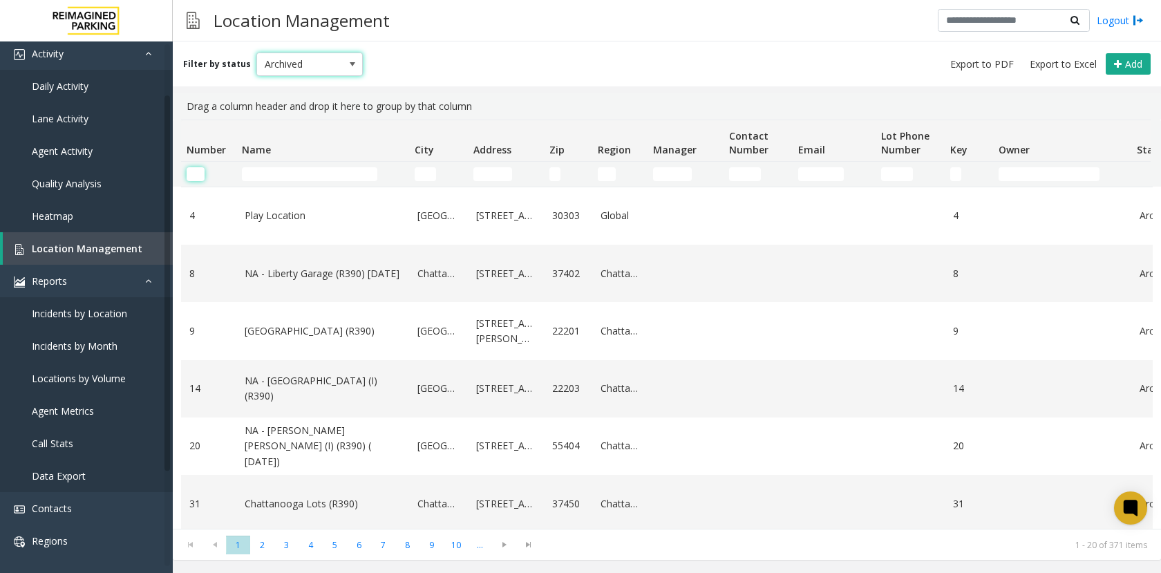
click at [197, 176] on input "Number Filter" at bounding box center [196, 174] width 18 height 14
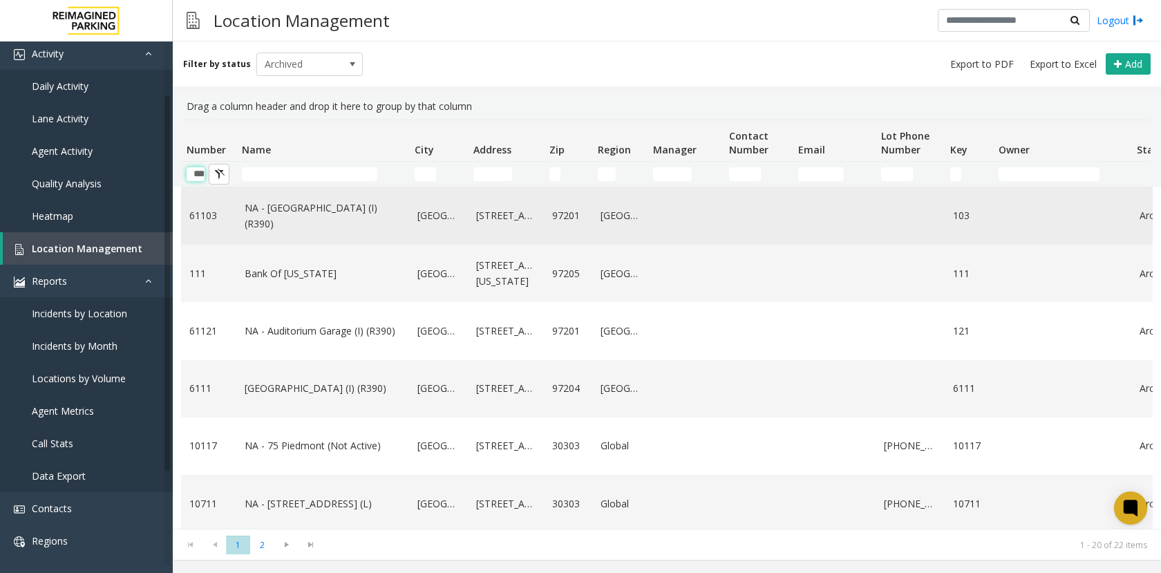
scroll to position [0, 3]
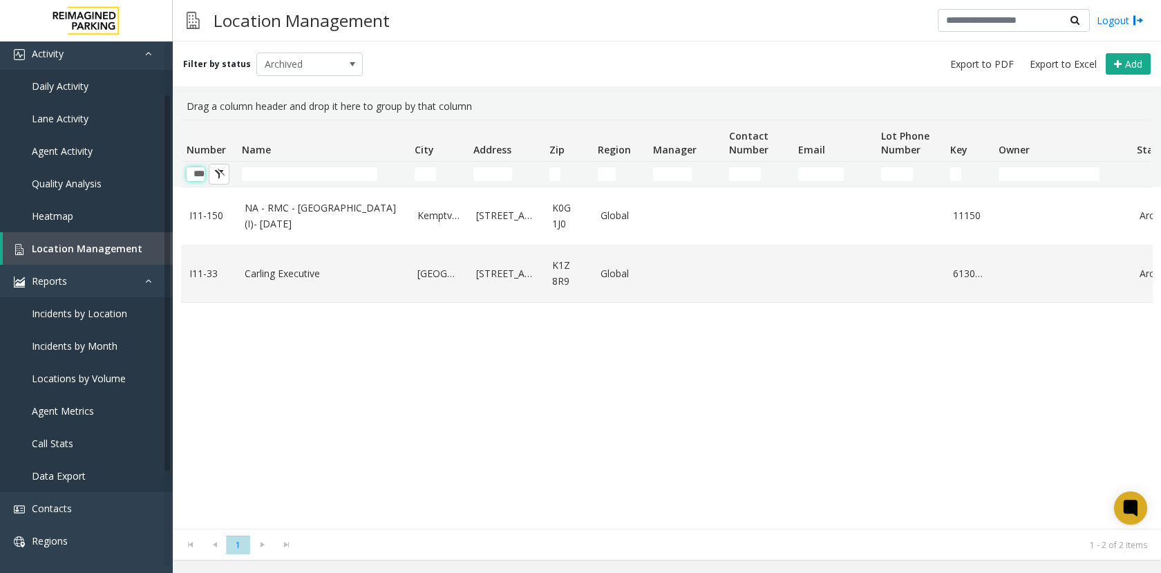
type input "***"
click at [185, 169] on td "***" at bounding box center [208, 174] width 55 height 25
drag, startPoint x: 189, startPoint y: 174, endPoint x: 272, endPoint y: 164, distance: 82.8
click at [270, 164] on tr "***" at bounding box center [739, 174] width 1116 height 25
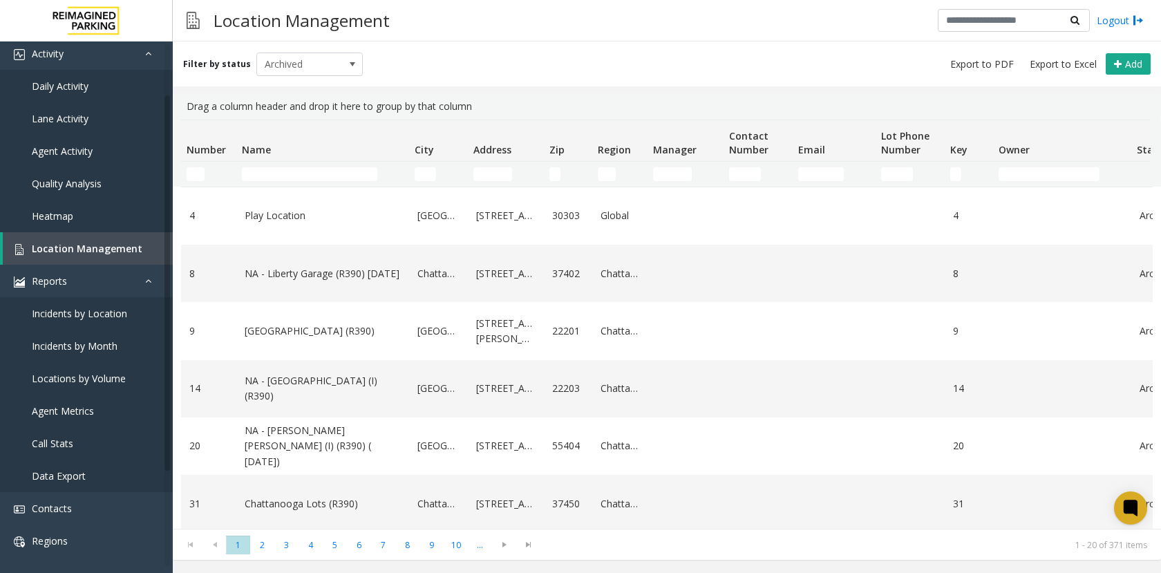
click at [635, 64] on div "Filter by status Archived Add" at bounding box center [667, 63] width 988 height 45
